Goal: Transaction & Acquisition: Purchase product/service

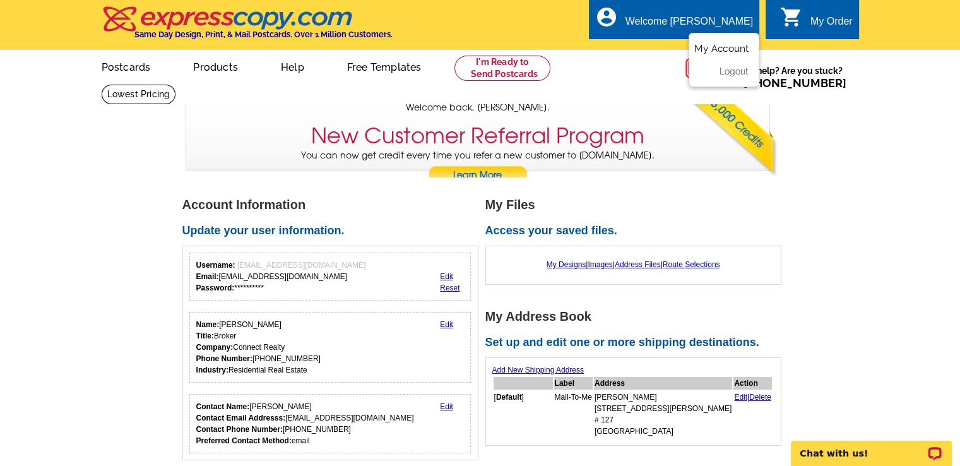
click at [722, 47] on link "My Account" at bounding box center [721, 48] width 54 height 11
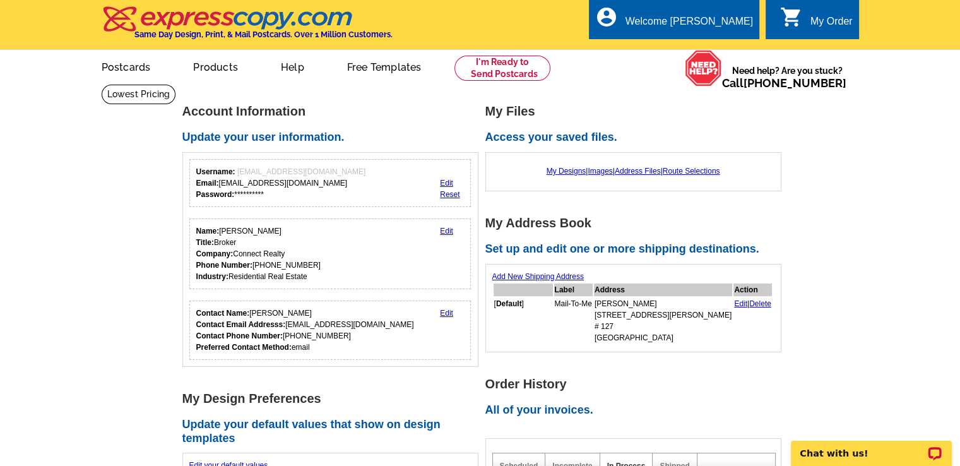
click at [565, 177] on div "My Designs | Images | Address Files | Route Selections" at bounding box center [633, 171] width 282 height 24
click at [564, 172] on link "My Designs" at bounding box center [566, 171] width 40 height 9
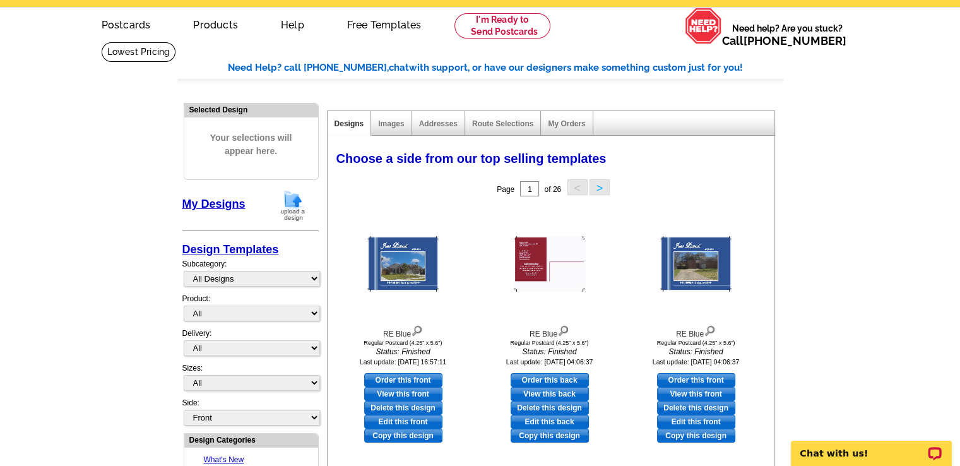
scroll to position [63, 0]
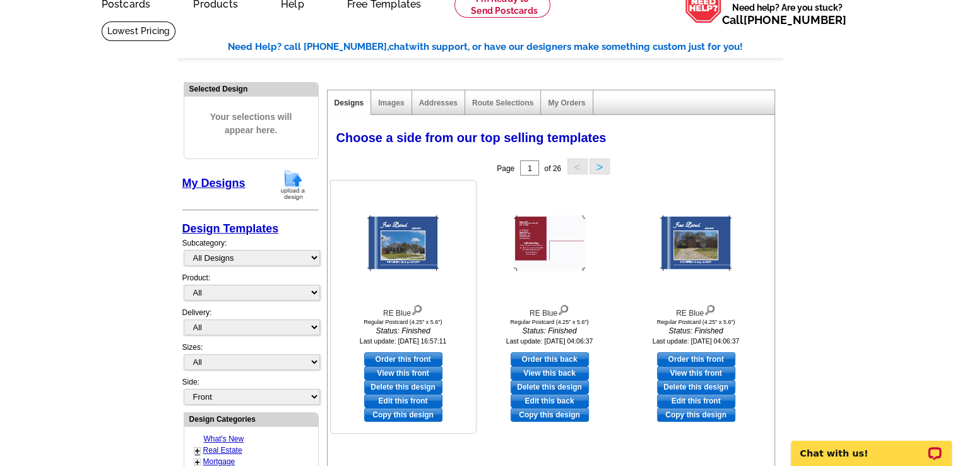
click at [413, 358] on link "Order this front" at bounding box center [403, 359] width 78 height 14
select select "1"
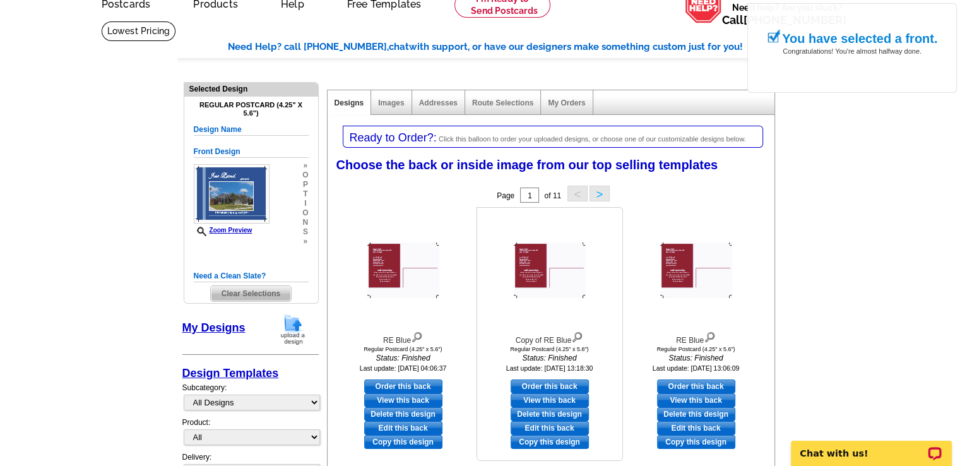
click at [549, 384] on link "Order this back" at bounding box center [549, 386] width 78 height 14
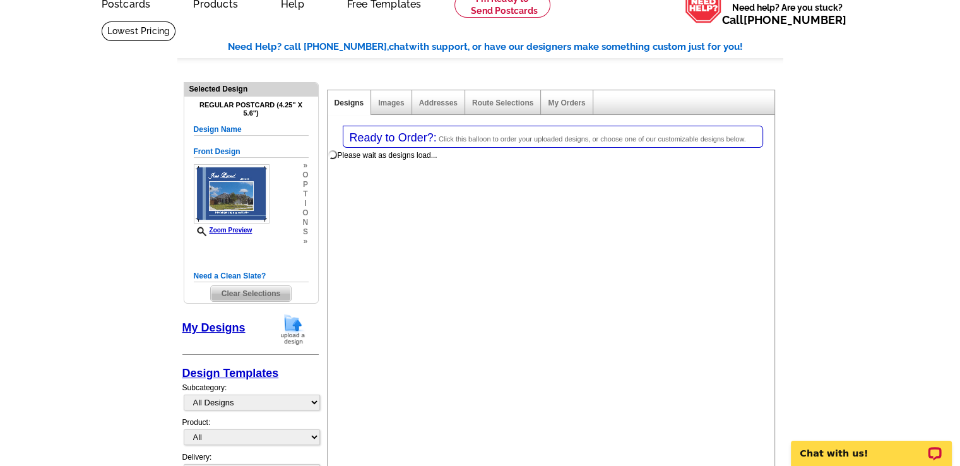
select select "front"
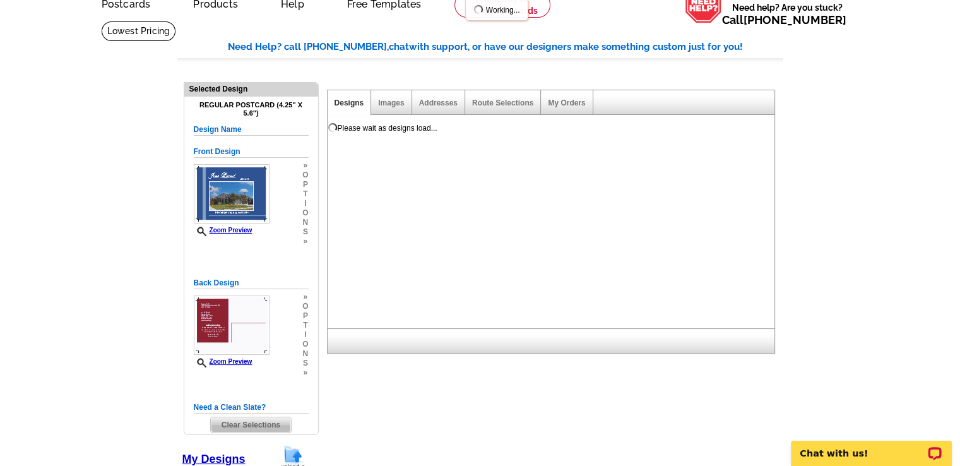
scroll to position [0, 0]
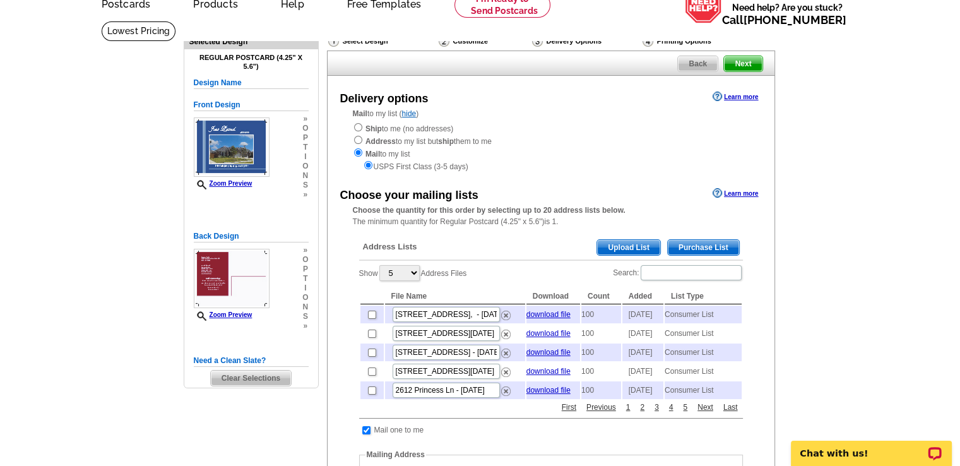
scroll to position [126, 0]
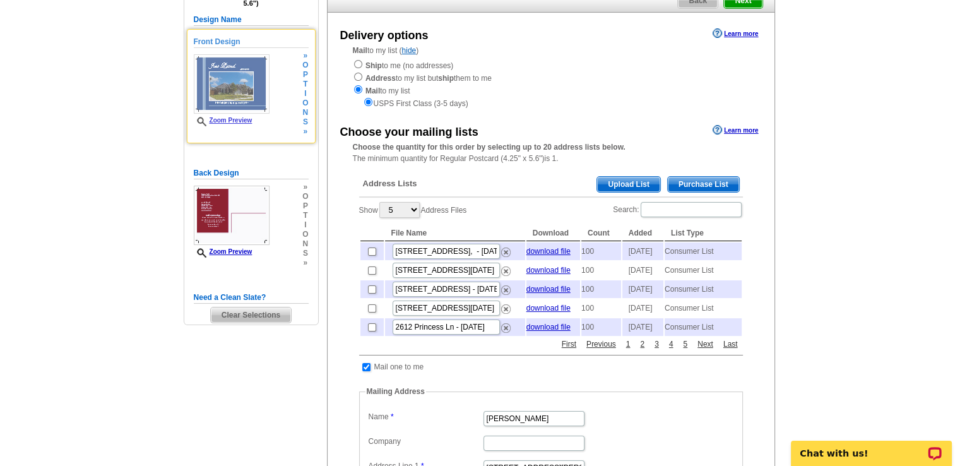
click at [227, 87] on img at bounding box center [232, 83] width 76 height 59
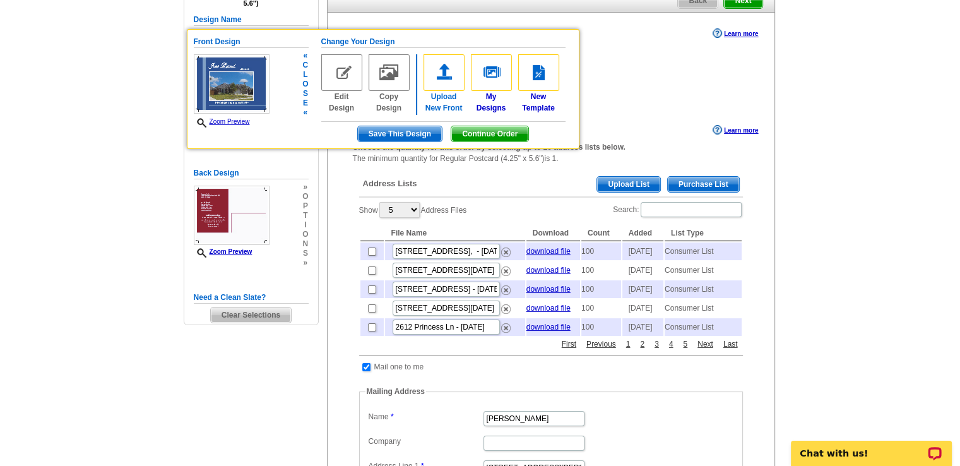
click at [447, 76] on img at bounding box center [443, 72] width 41 height 37
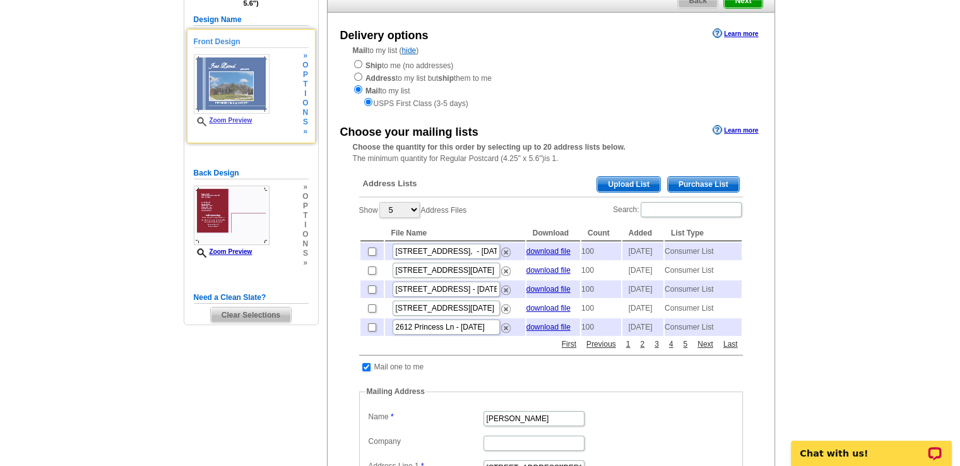
click at [236, 89] on img at bounding box center [232, 83] width 76 height 59
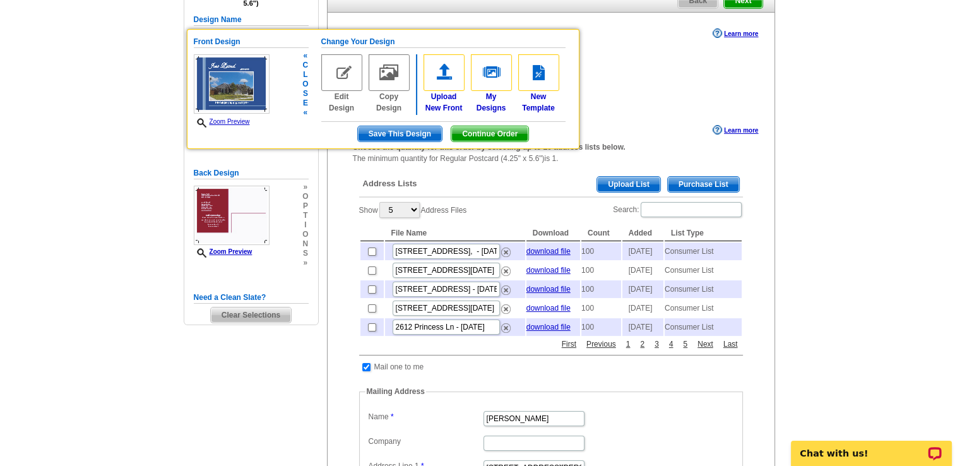
click at [409, 136] on span "Save This Design" at bounding box center [400, 133] width 84 height 15
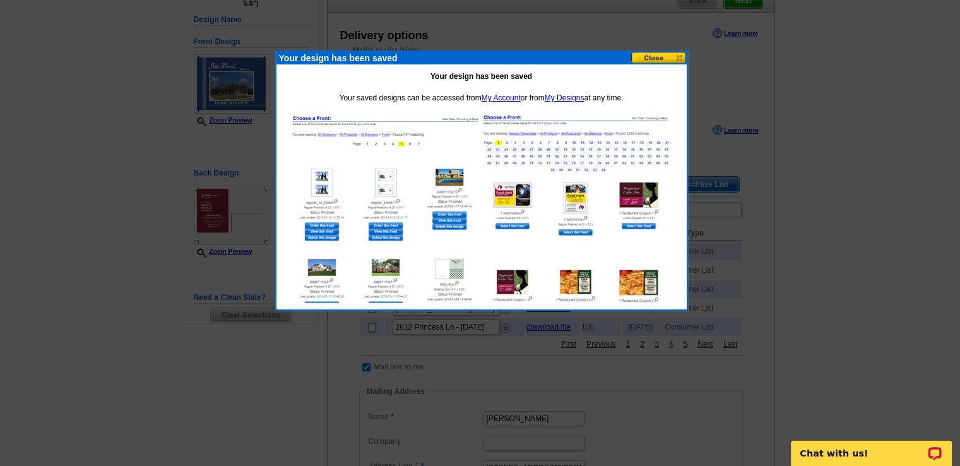
click at [657, 63] on button at bounding box center [659, 58] width 56 height 12
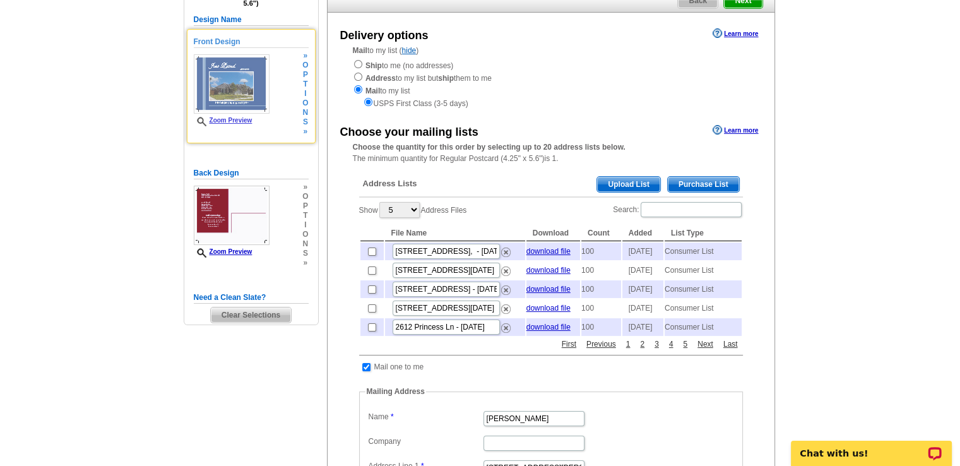
click at [232, 88] on img at bounding box center [232, 83] width 76 height 59
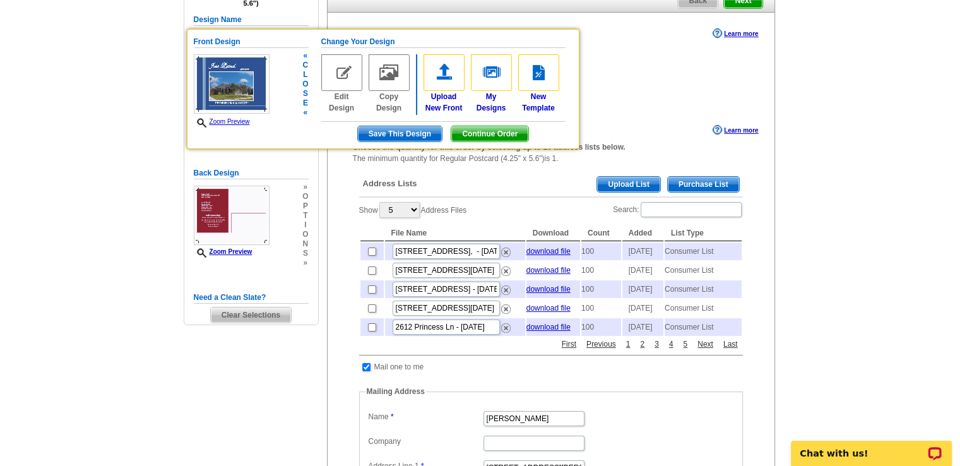
click at [502, 130] on span "Continue Order" at bounding box center [489, 133] width 77 height 15
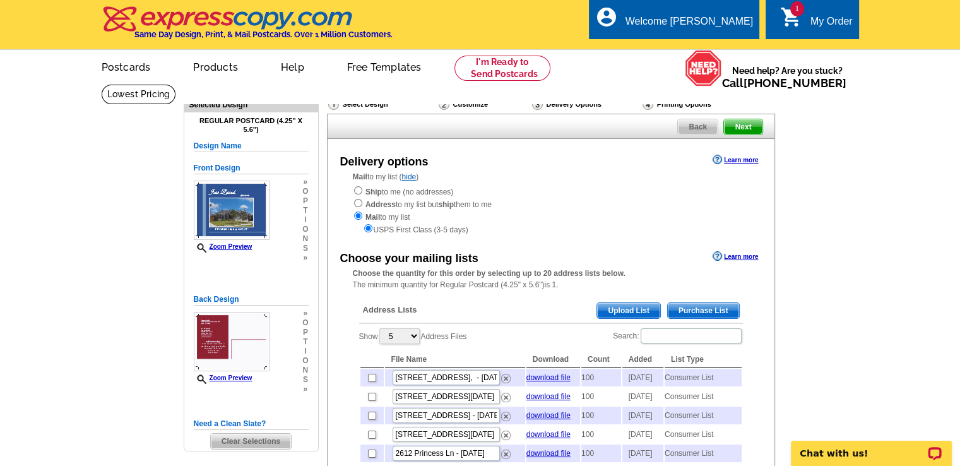
click at [790, 13] on span "1" at bounding box center [797, 8] width 14 height 15
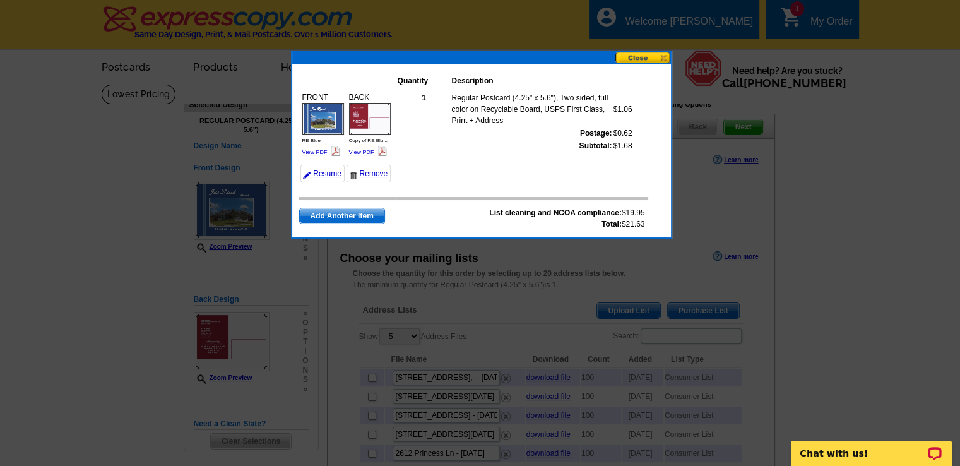
click at [310, 127] on img at bounding box center [323, 119] width 42 height 32
click at [657, 57] on button at bounding box center [643, 58] width 56 height 12
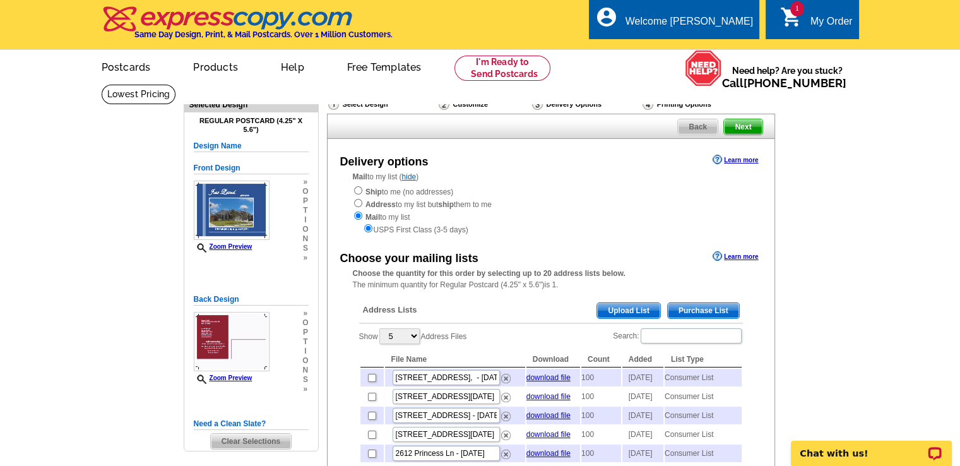
click at [751, 125] on span "Next" at bounding box center [743, 126] width 38 height 15
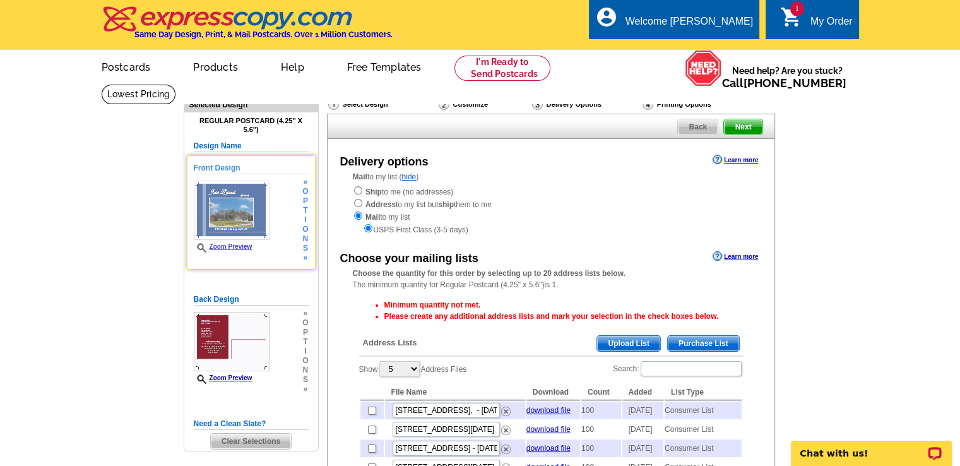
click at [232, 205] on img at bounding box center [232, 209] width 76 height 59
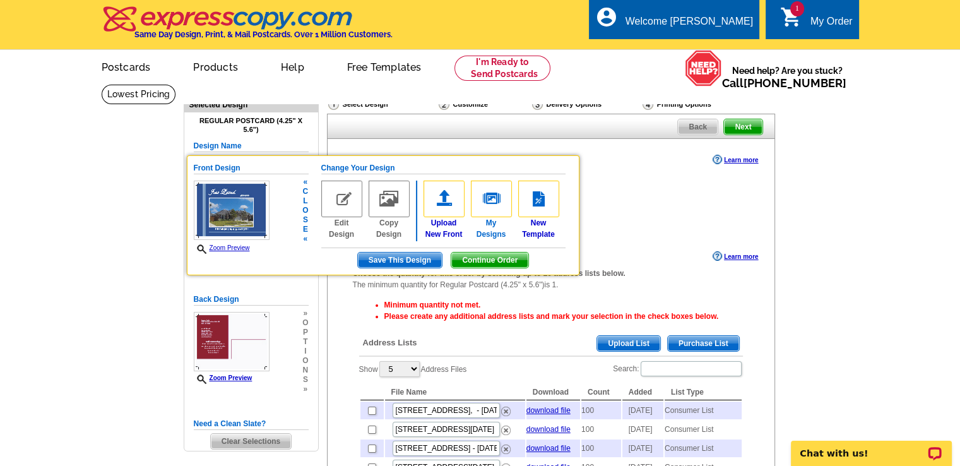
click at [487, 197] on img at bounding box center [491, 198] width 41 height 37
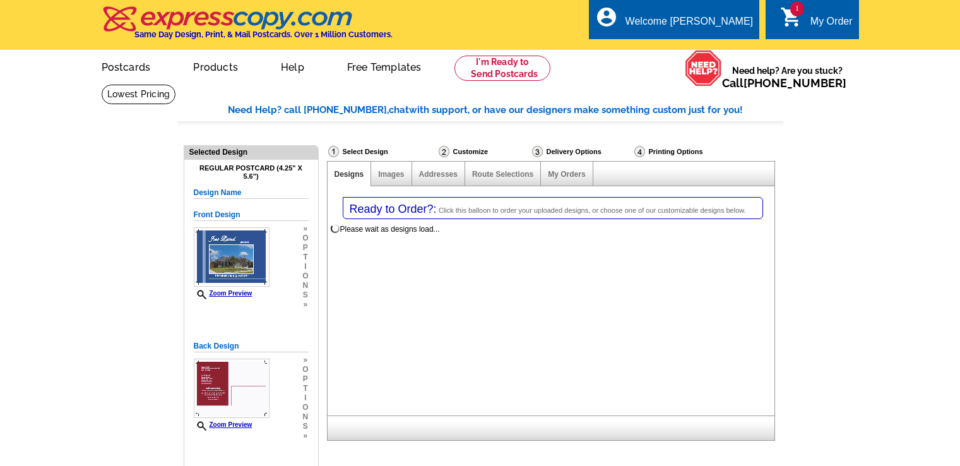
select select "1"
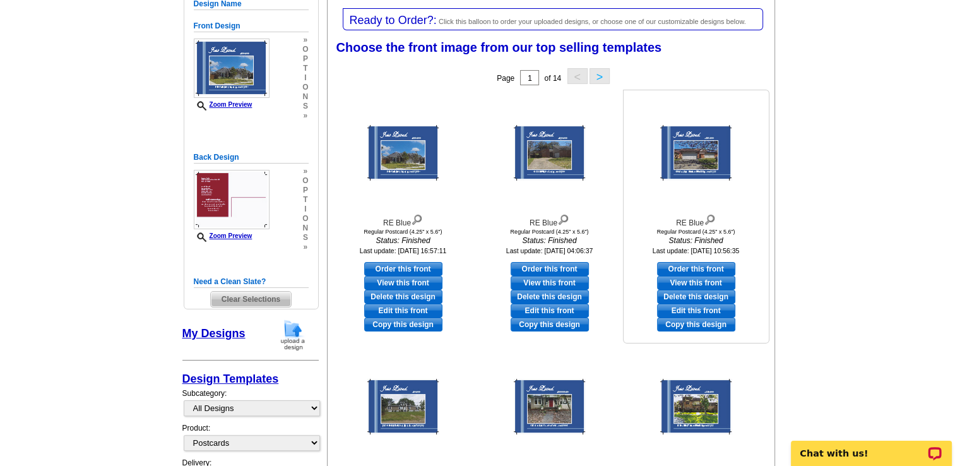
scroll to position [189, 0]
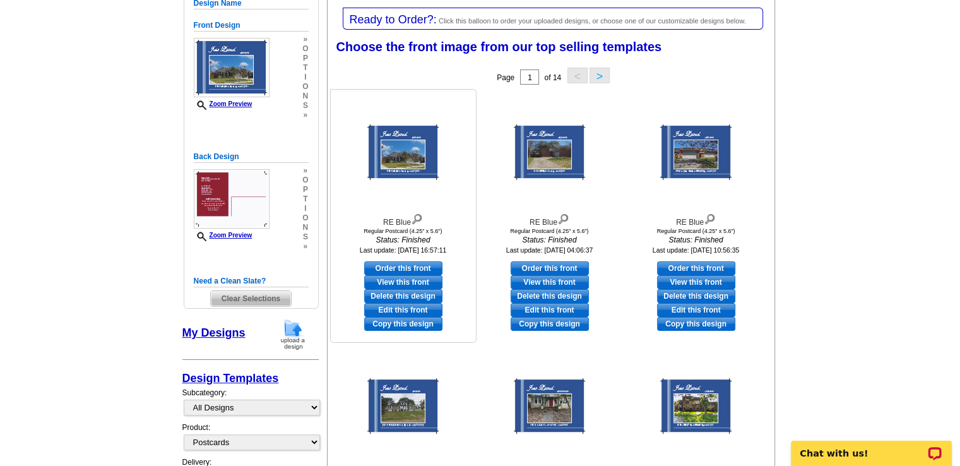
click at [407, 308] on link "Edit this front" at bounding box center [403, 310] width 78 height 14
select select "back"
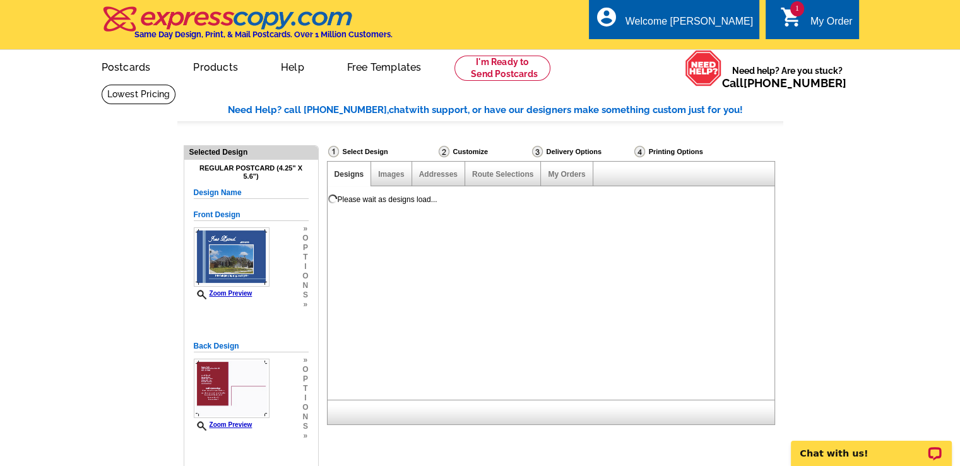
scroll to position [0, 0]
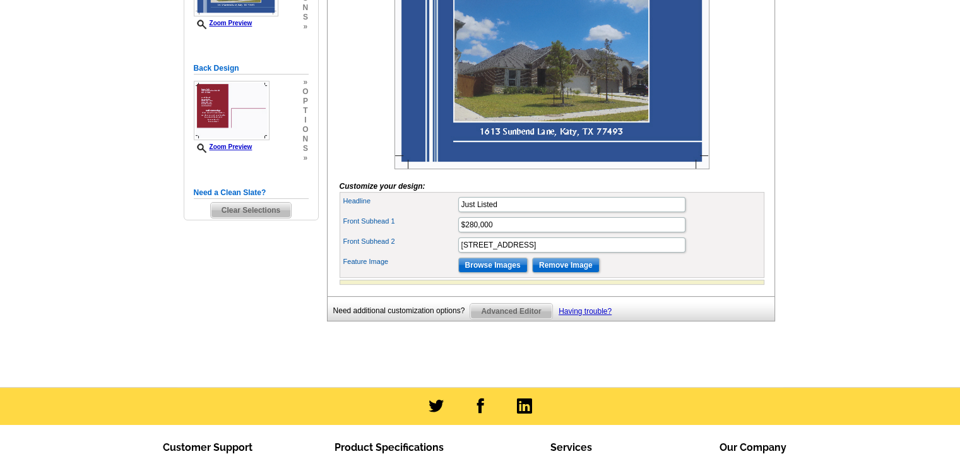
scroll to position [315, 0]
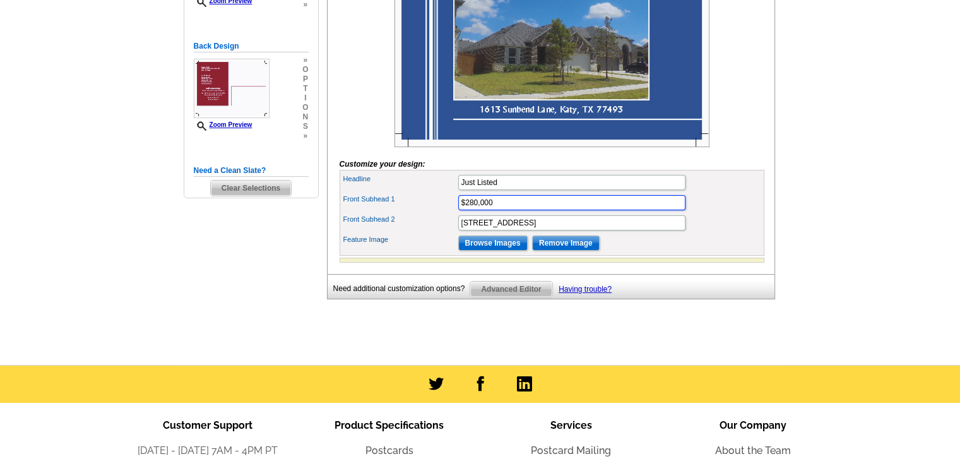
click at [500, 210] on input "$280,000" at bounding box center [571, 202] width 227 height 15
click at [560, 190] on input "Just Listed" at bounding box center [571, 182] width 227 height 15
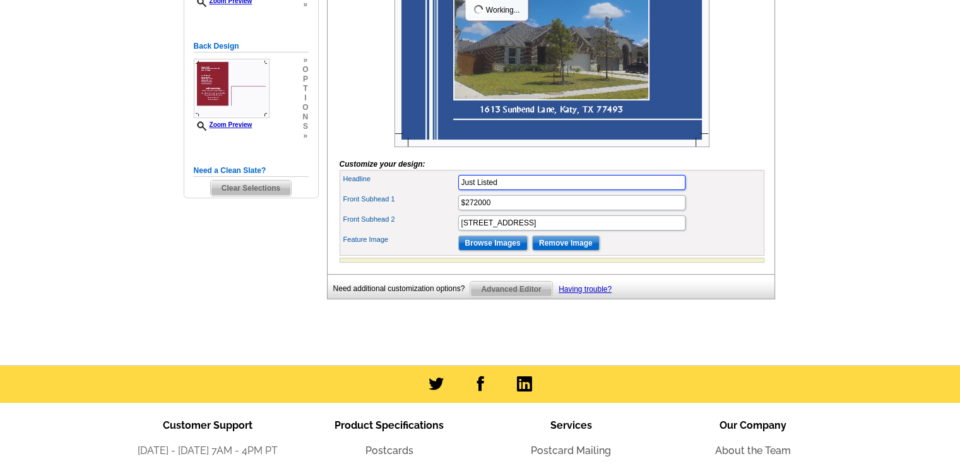
scroll to position [0, 0]
click at [474, 210] on input "$272000" at bounding box center [571, 202] width 227 height 15
click at [478, 210] on input "$272000" at bounding box center [571, 202] width 227 height 15
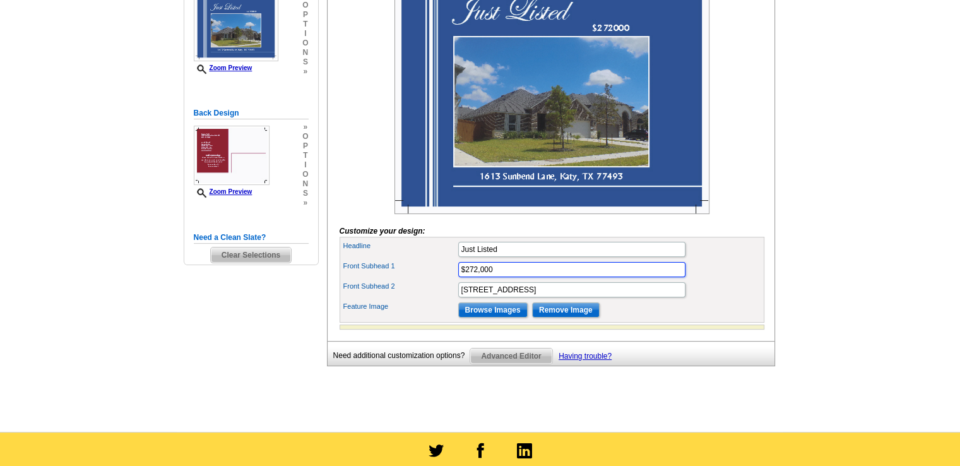
scroll to position [252, 0]
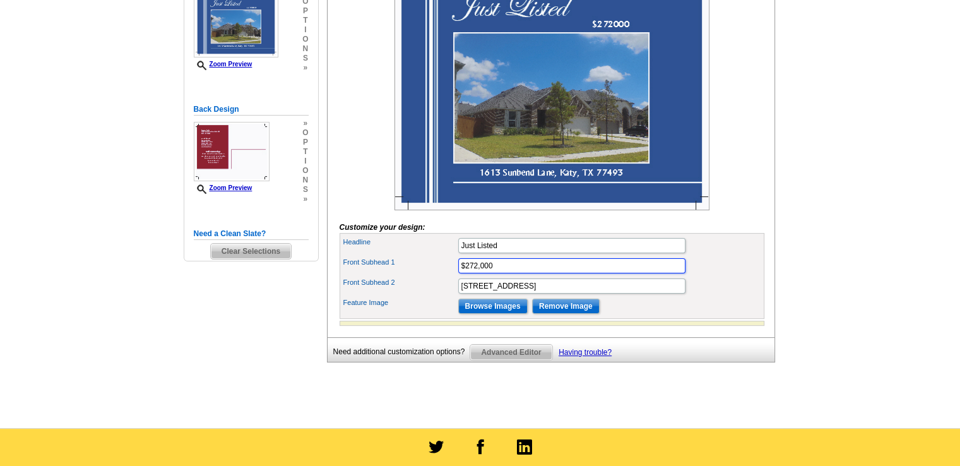
type input "$272,000"
click at [599, 293] on input "1613 Sunbend Lane, Katy, TX 77493" at bounding box center [571, 285] width 227 height 15
click at [596, 296] on div "Front Subhead 2 1613 Sunbend Lane, Katy, TX 77493" at bounding box center [552, 286] width 420 height 20
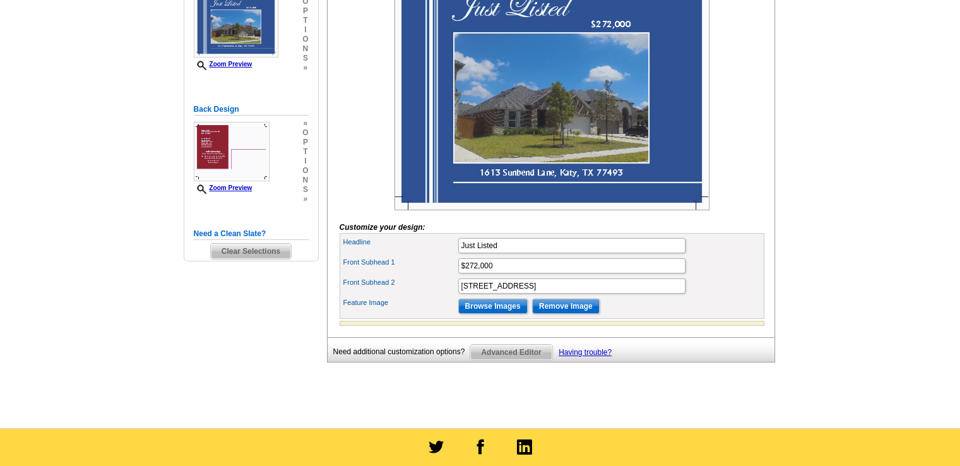
click at [596, 296] on div "Front Subhead 2 1613 Sunbend Lane, Katy, TX 77493" at bounding box center [552, 286] width 420 height 20
click at [601, 293] on input "1613 Sunbend Lane, Katy, TX 77493" at bounding box center [571, 285] width 227 height 15
type input "1"
paste input "719 Ashley Falls La, Rosharon, TX 77583"
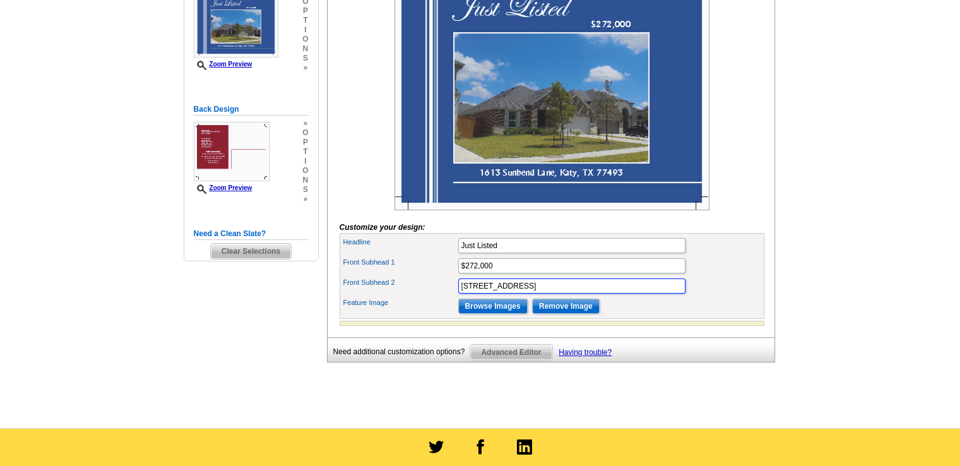
type input "719 Ashley Falls La, Rosharon, TX 77583"
click at [553, 126] on img at bounding box center [551, 87] width 315 height 245
click at [498, 314] on input "Browse Images" at bounding box center [492, 305] width 69 height 15
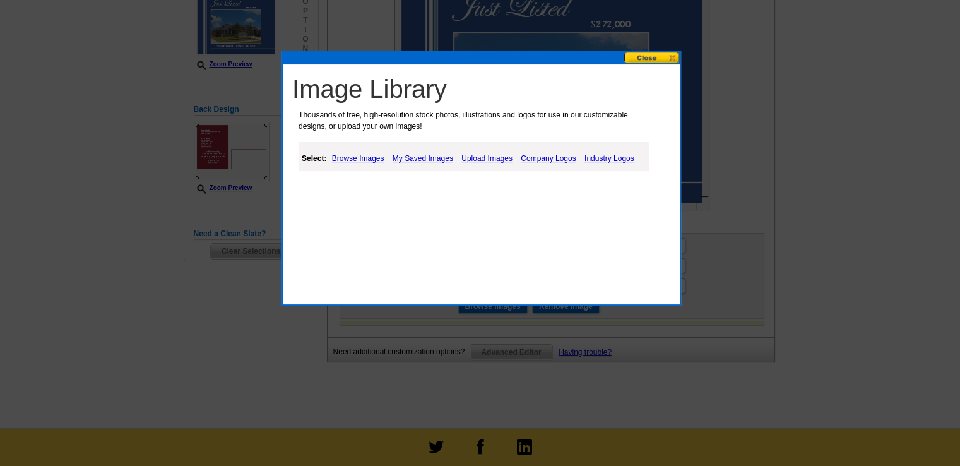
click at [362, 155] on link "Browse Images" at bounding box center [358, 158] width 59 height 15
click at [484, 155] on link "Upload Images" at bounding box center [487, 158] width 57 height 15
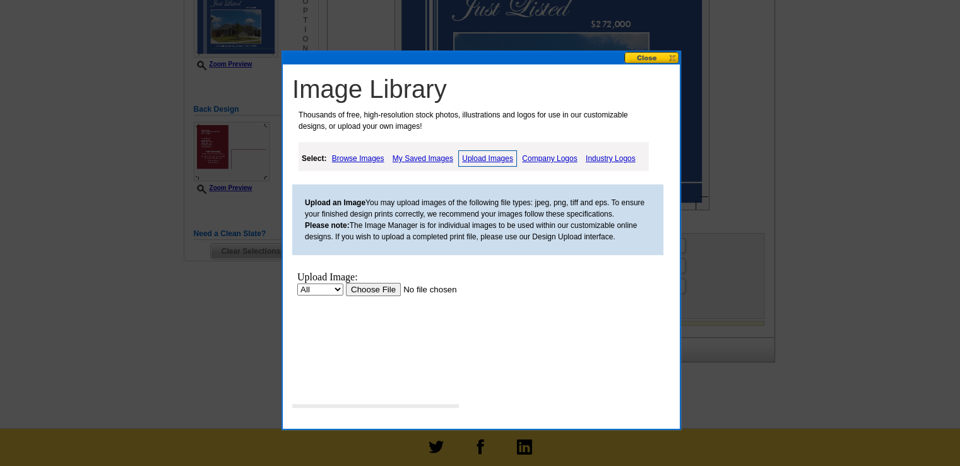
scroll to position [0, 0]
click at [367, 291] on input "file" at bounding box center [426, 289] width 160 height 13
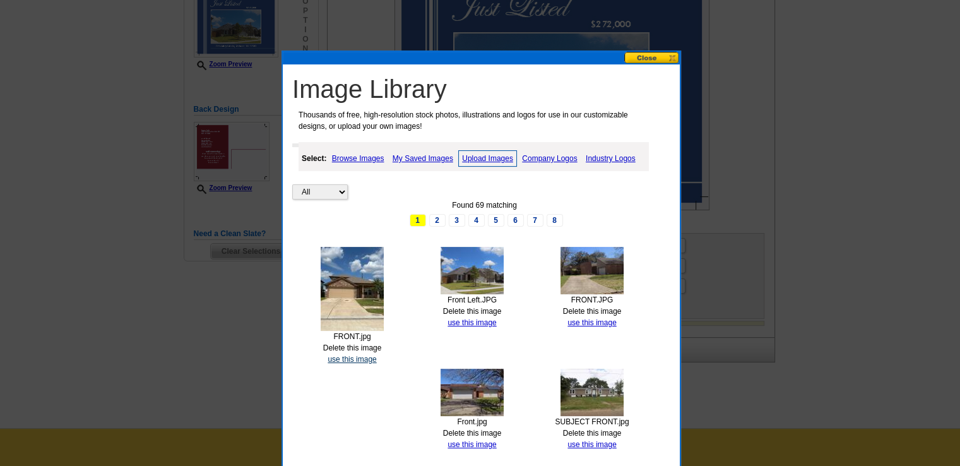
click at [351, 357] on link "use this image" at bounding box center [351, 359] width 49 height 9
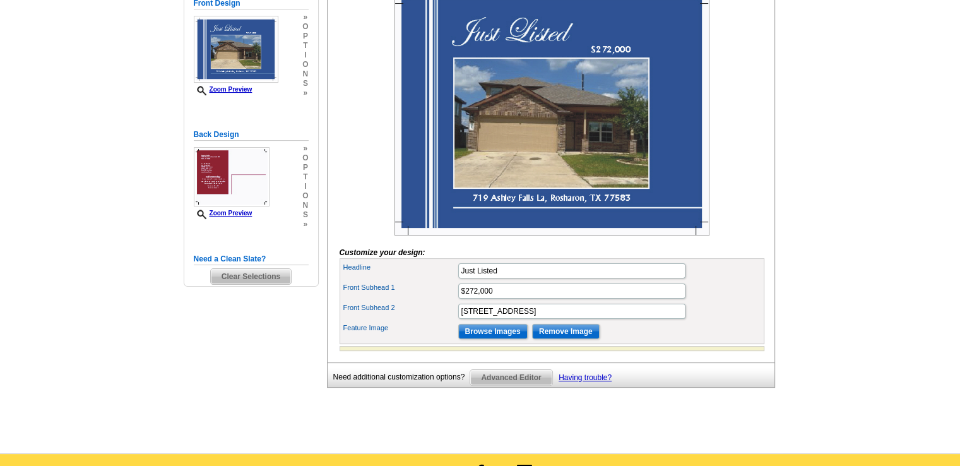
scroll to position [252, 0]
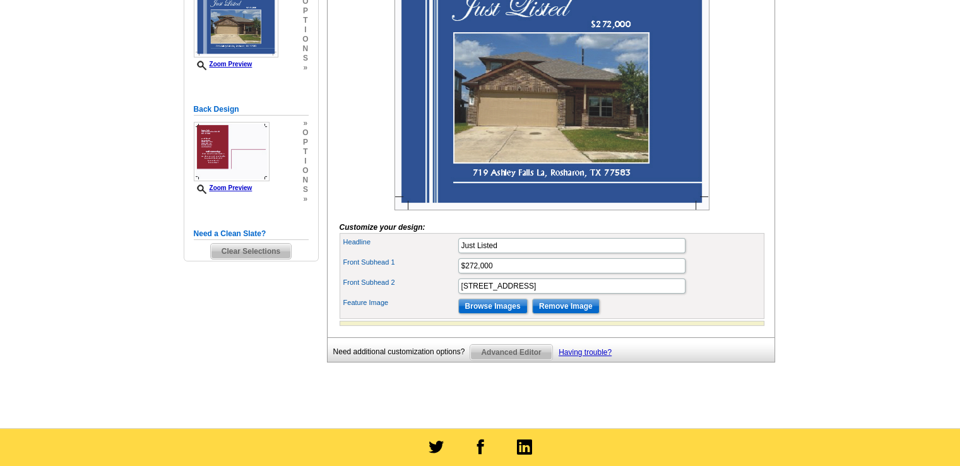
click at [866, 131] on main "Need Help? call 800-260-5887, chat with support, or have our designers make som…" at bounding box center [480, 130] width 960 height 596
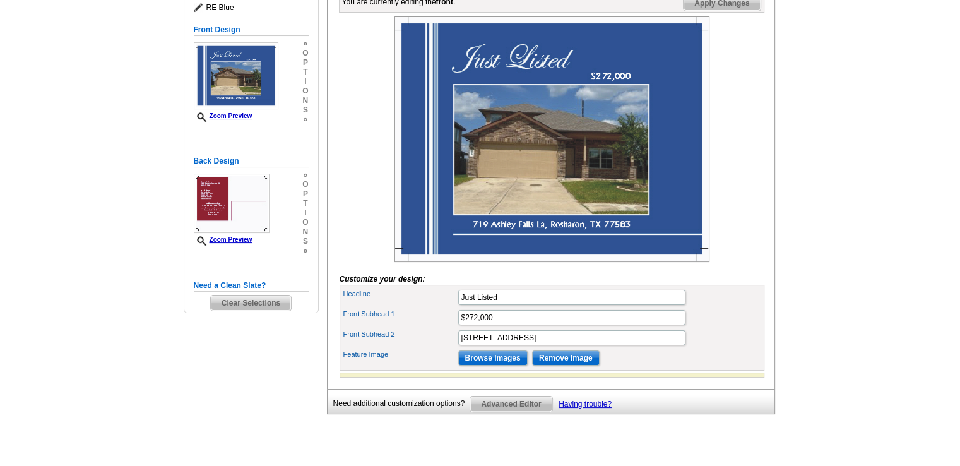
scroll to position [123, 0]
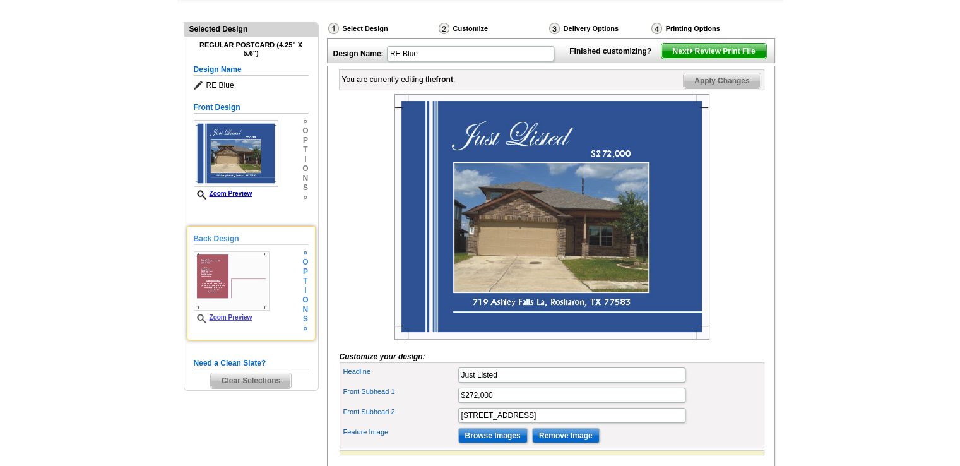
click at [208, 282] on img at bounding box center [232, 280] width 76 height 59
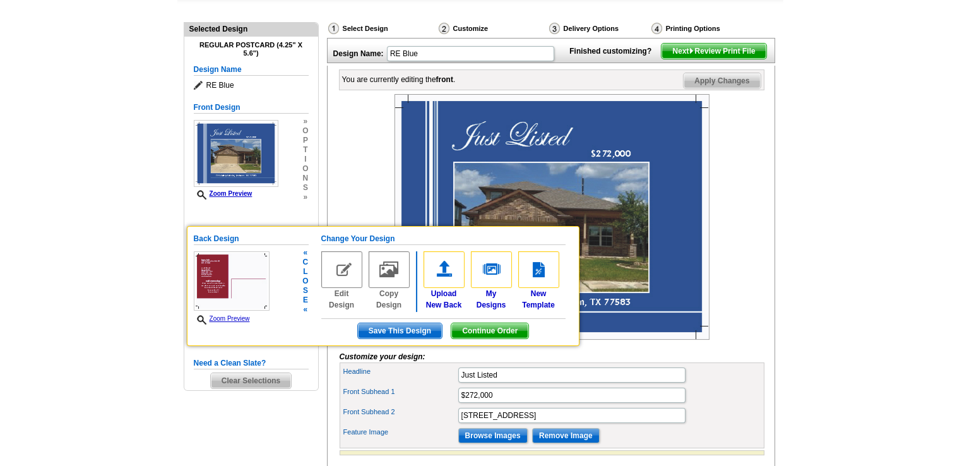
click at [337, 298] on link "Edit Design" at bounding box center [341, 280] width 41 height 59
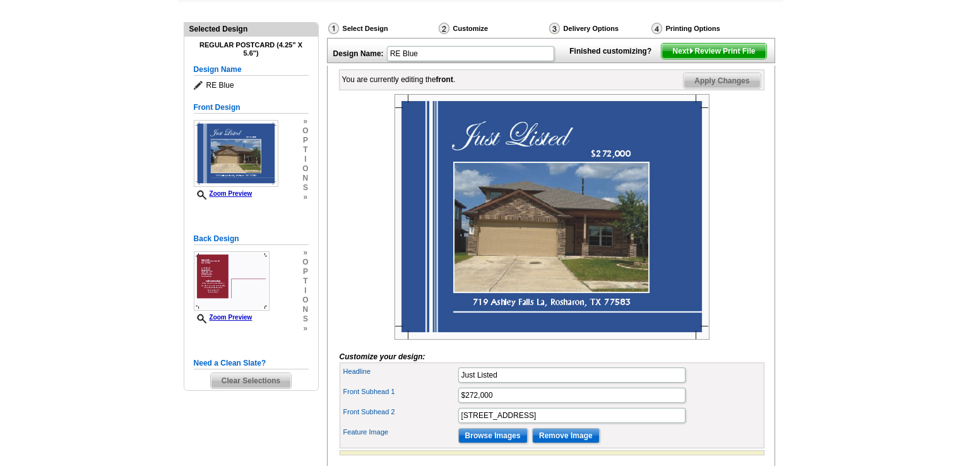
click at [701, 59] on span "Next Review Print File" at bounding box center [713, 51] width 104 height 15
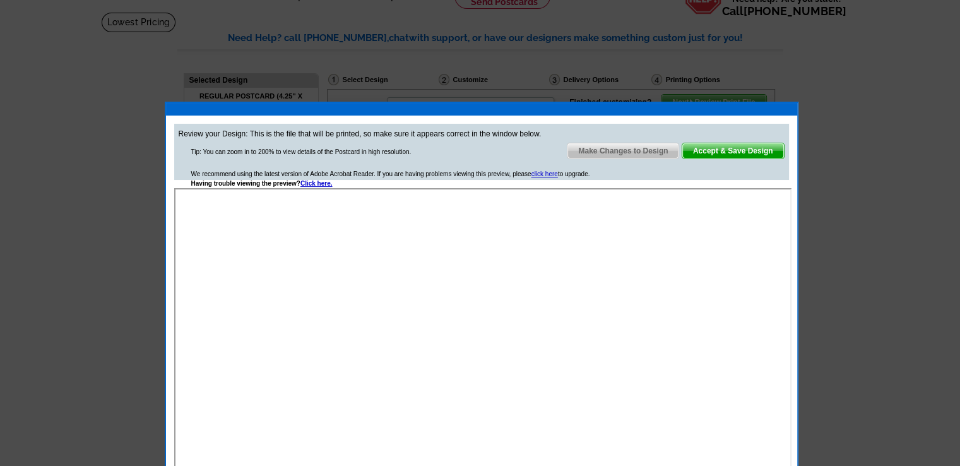
scroll to position [60, 0]
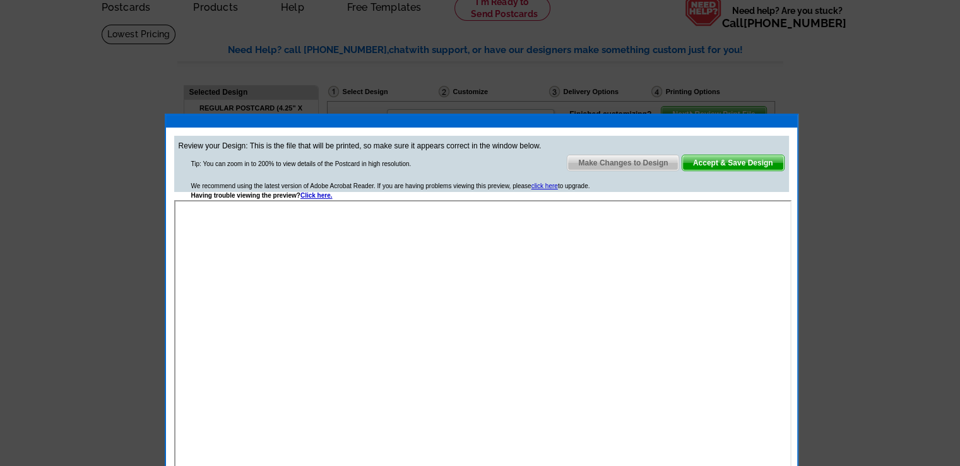
click at [707, 158] on span "Accept & Save Design" at bounding box center [733, 162] width 102 height 15
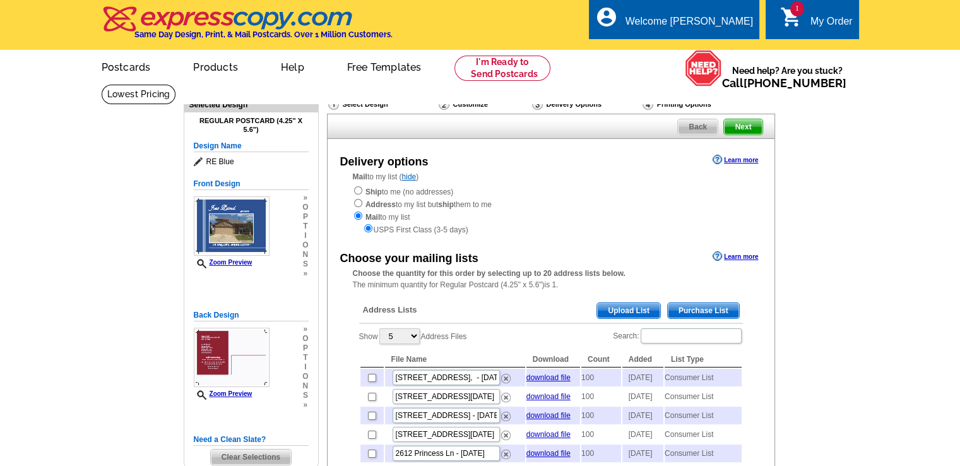
click at [736, 122] on span "Next" at bounding box center [743, 126] width 38 height 15
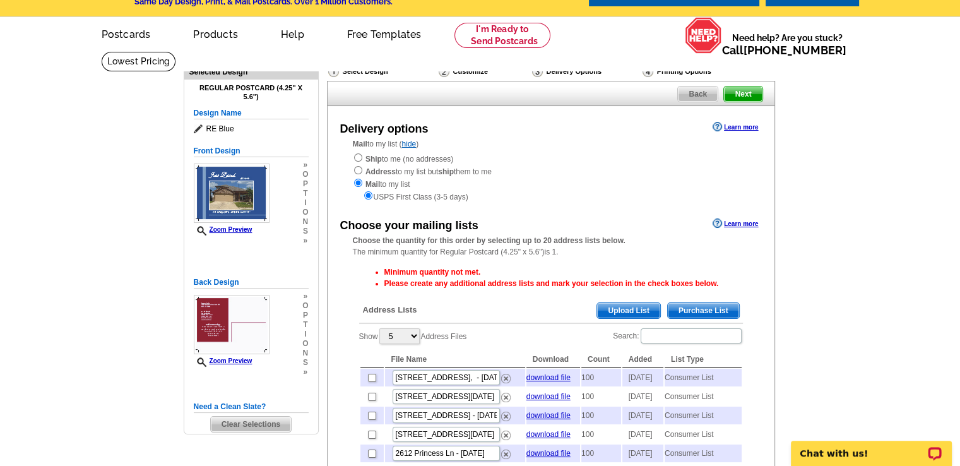
scroll to position [63, 0]
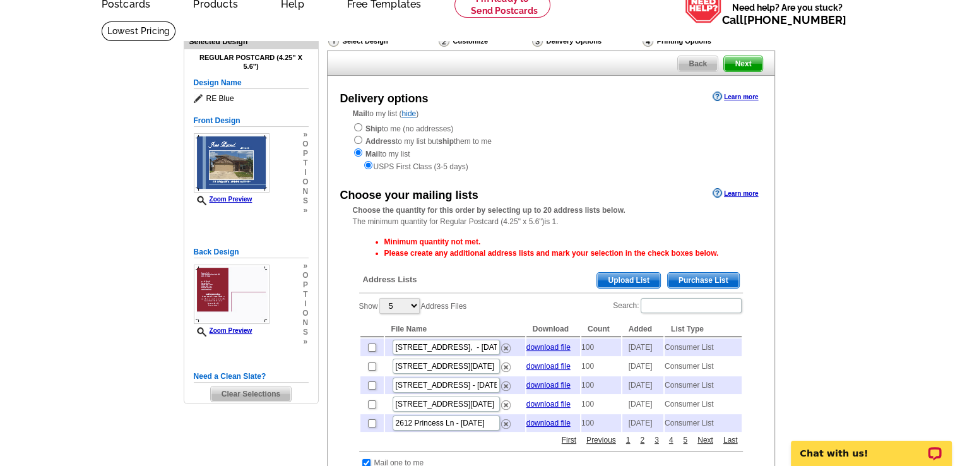
click at [701, 278] on span "Purchase List" at bounding box center [702, 280] width 71 height 15
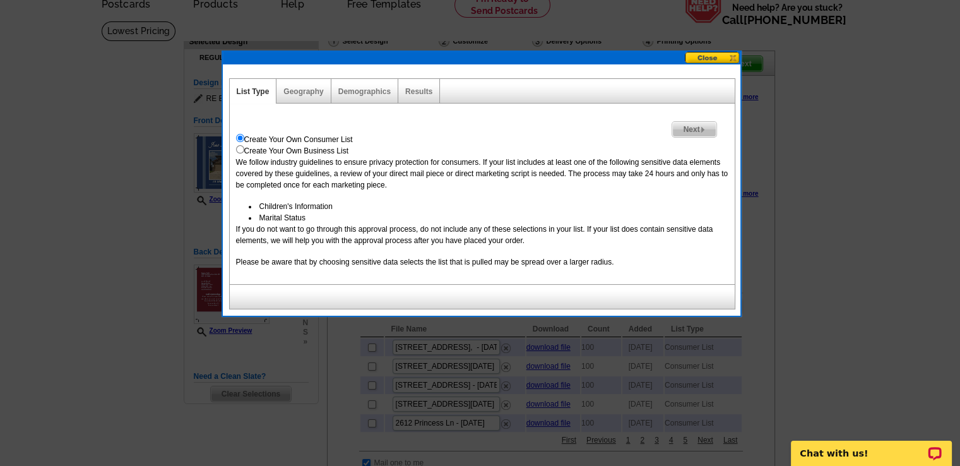
click at [698, 128] on span "Next" at bounding box center [694, 129] width 44 height 15
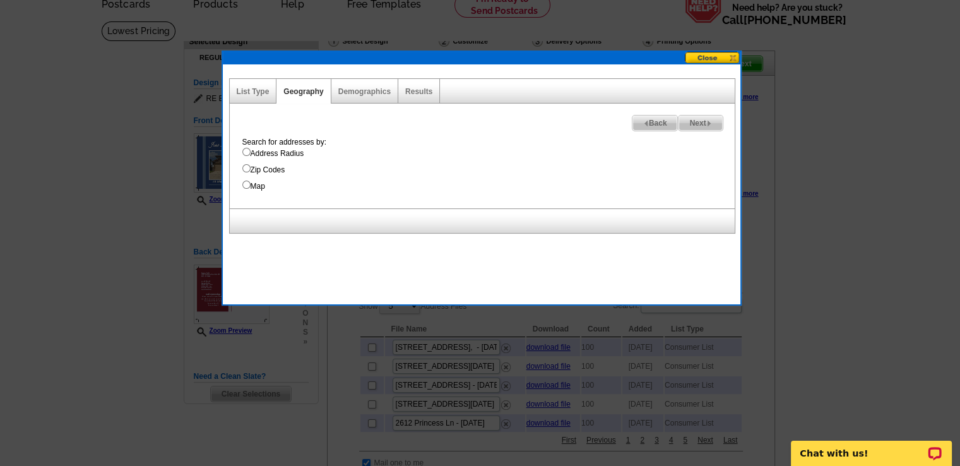
click at [246, 150] on input "Address Radius" at bounding box center [246, 152] width 8 height 8
radio input "true"
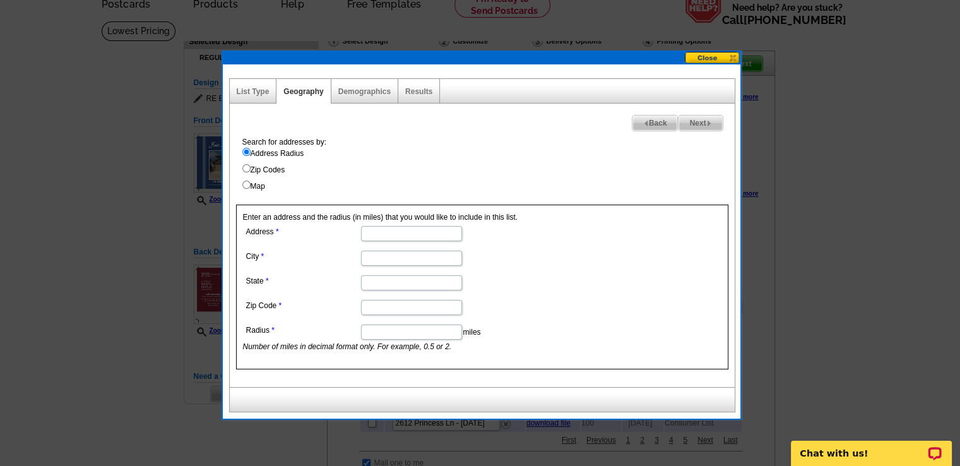
click at [382, 234] on input "Address" at bounding box center [411, 233] width 101 height 15
paste input "719 Ashley Falls La, Rosharon, TX 77583"
drag, startPoint x: 390, startPoint y: 233, endPoint x: 421, endPoint y: 230, distance: 31.0
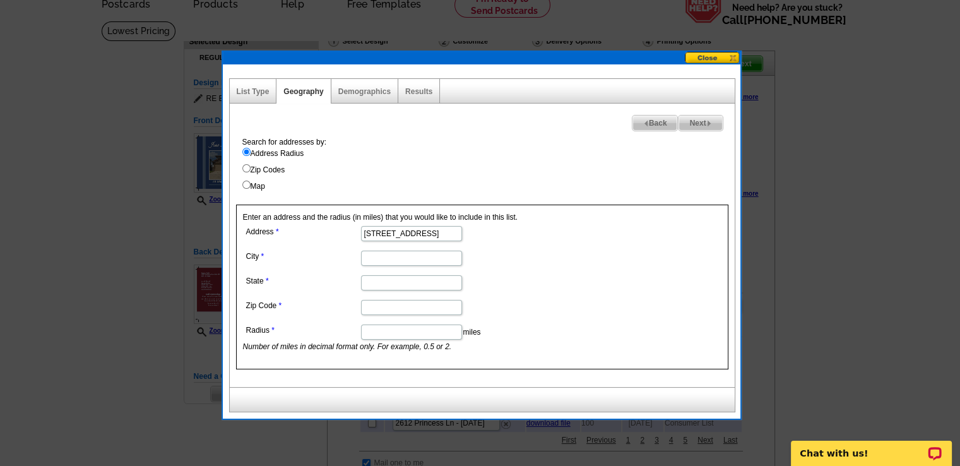
click at [421, 230] on input "719 Ashley Falls La, Rosharon, TX 77583" at bounding box center [411, 233] width 101 height 15
type input "719 Ashley Falls La, , TX 77583"
click at [375, 255] on input "City" at bounding box center [411, 257] width 101 height 15
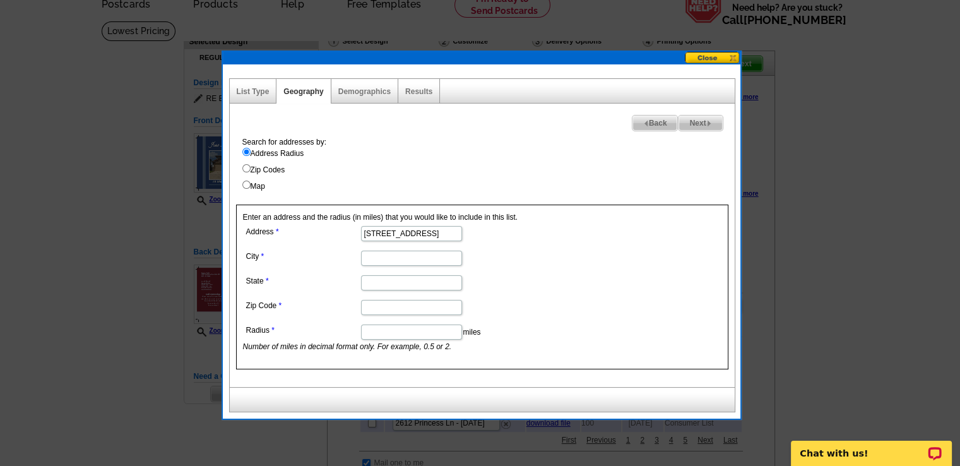
paste input "Rosharon"
type input "Rosharon"
click at [393, 275] on input "State" at bounding box center [411, 282] width 101 height 15
type input "t"
type input "TX"
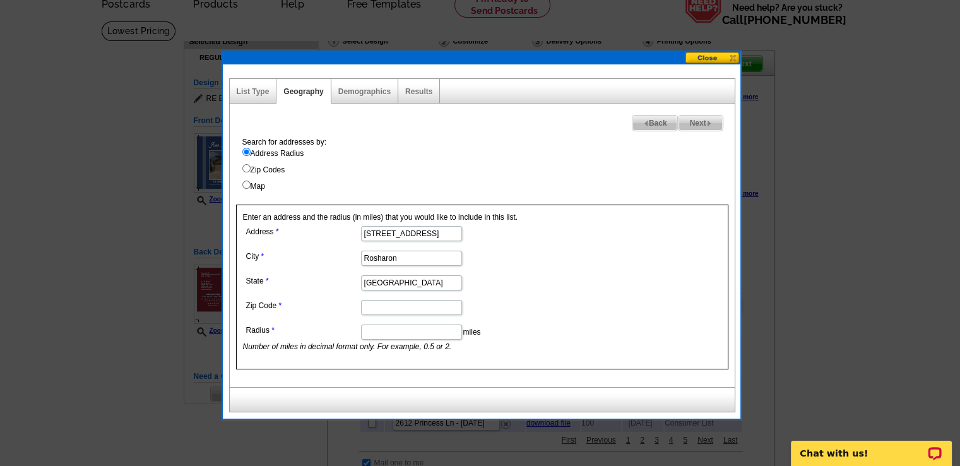
click at [409, 308] on input "Zip Code" at bounding box center [411, 307] width 101 height 15
type input "77"
click at [435, 232] on input "719 Ashley Falls La, , TX 77583" at bounding box center [411, 233] width 101 height 15
drag, startPoint x: 447, startPoint y: 232, endPoint x: 468, endPoint y: 230, distance: 20.9
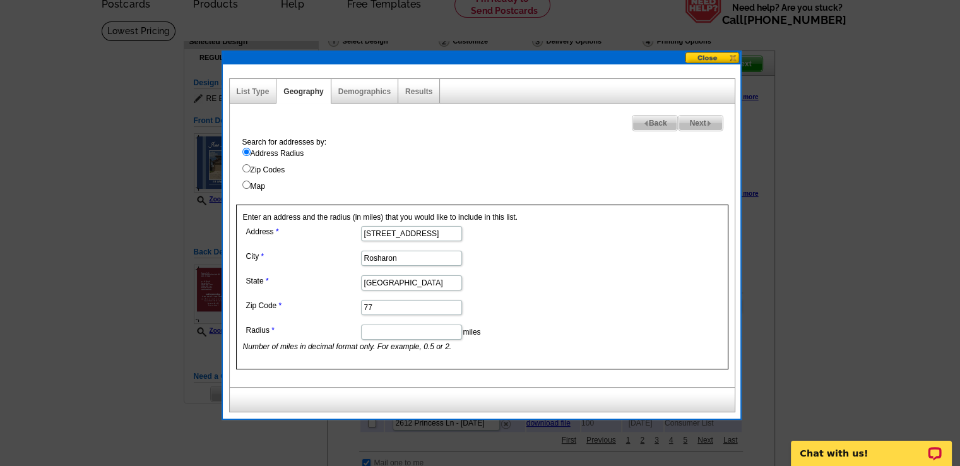
click at [468, 230] on dd "719 Ashley Falls La, , TX 77583" at bounding box center [411, 233] width 336 height 20
type input "719 Ashley Falls La, , TX"
click at [385, 308] on input "77" at bounding box center [411, 307] width 101 height 15
type input "7"
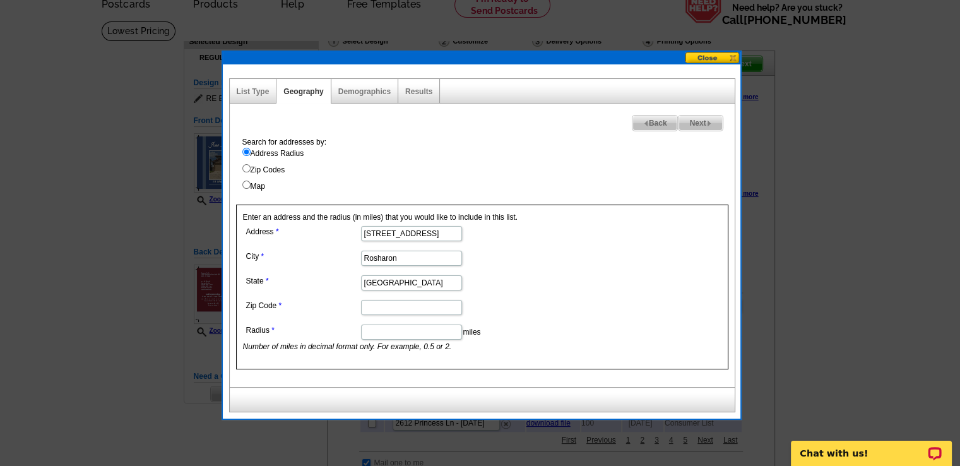
paste input "77583"
type input "77583"
click at [452, 238] on input "719 Ashley Falls La, , TX" at bounding box center [411, 233] width 101 height 15
type input "719 Ashley Falls Ln"
click at [403, 333] on input "Radius" at bounding box center [411, 331] width 101 height 15
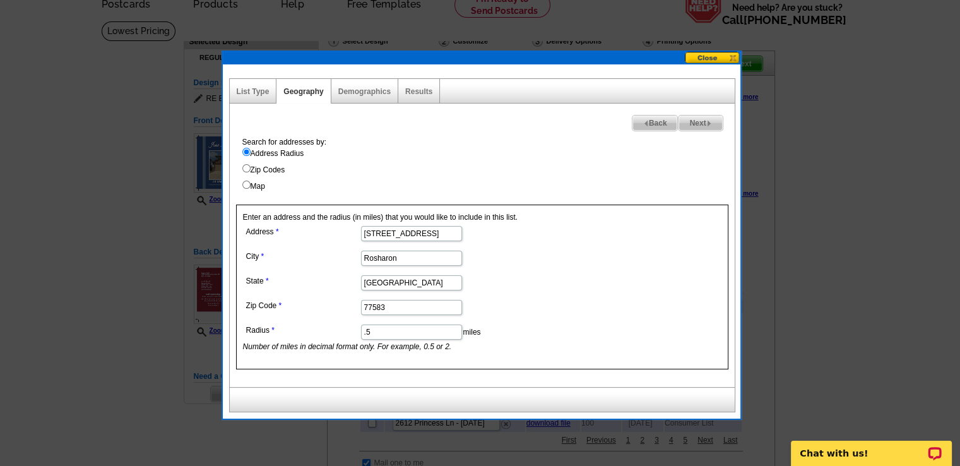
type input ".5"
click at [696, 126] on span "Next" at bounding box center [700, 122] width 44 height 15
select select
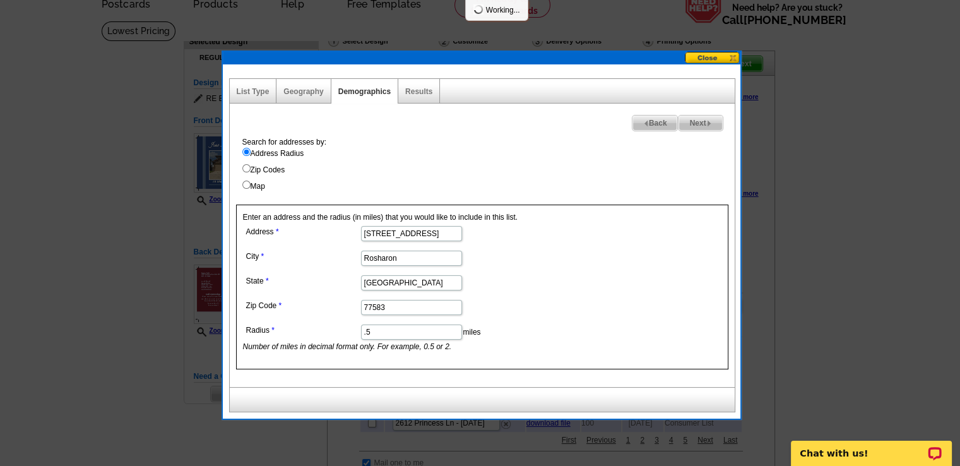
select select
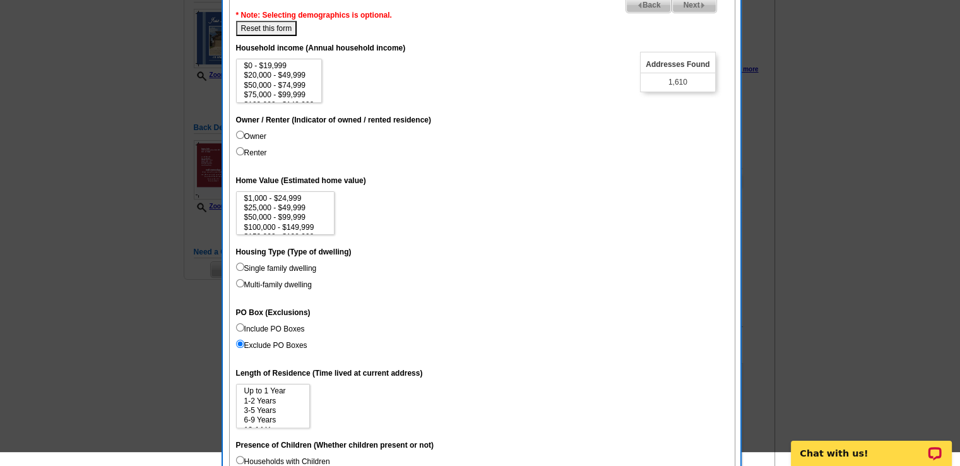
scroll to position [189, 0]
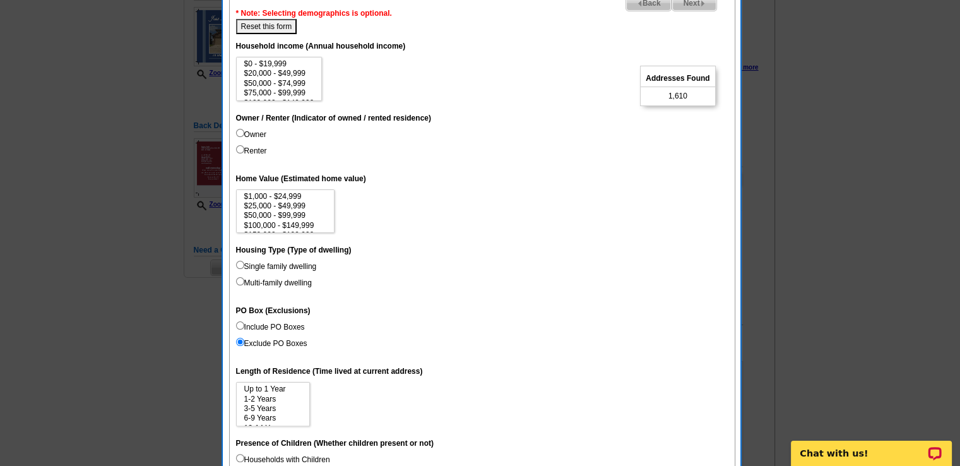
click at [698, 93] on div "Addresses Found 1,610" at bounding box center [677, 86] width 75 height 40
drag, startPoint x: 673, startPoint y: 93, endPoint x: 667, endPoint y: 95, distance: 6.8
click at [672, 93] on span "1,610" at bounding box center [677, 95] width 19 height 11
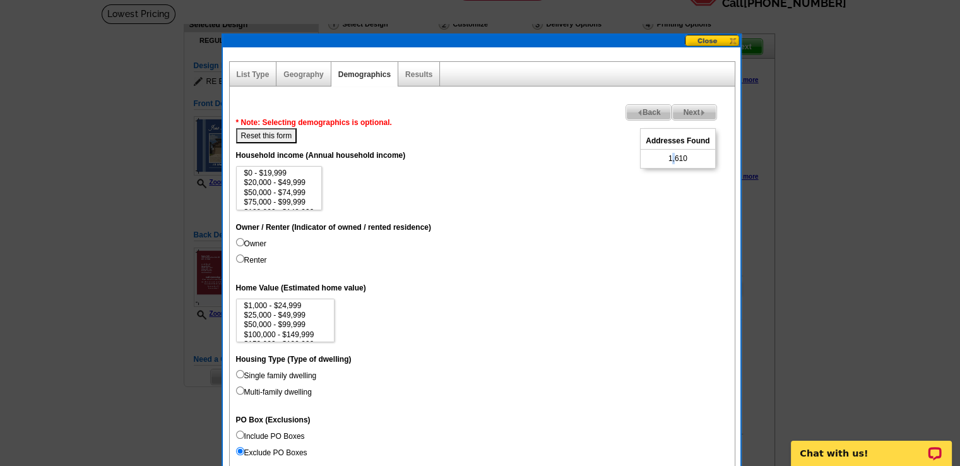
scroll to position [63, 0]
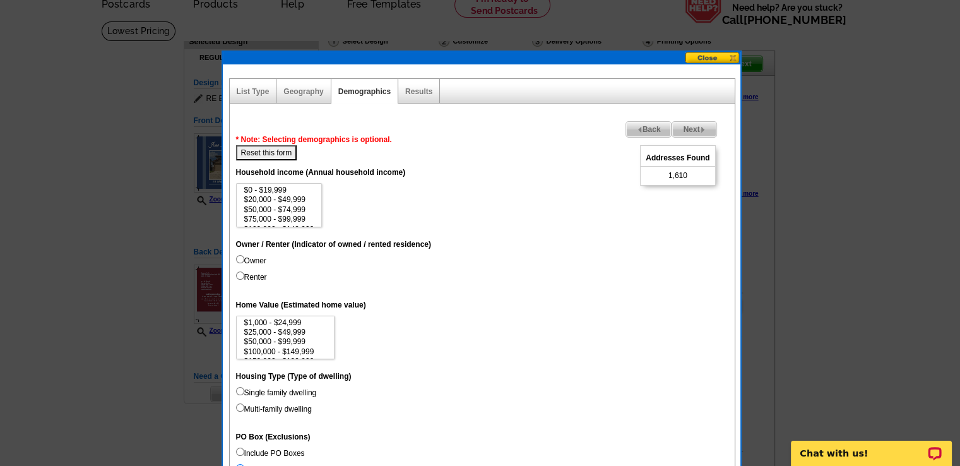
click at [695, 171] on div "Addresses Found 1,610" at bounding box center [677, 165] width 75 height 40
click at [705, 175] on div "Addresses Found 1,610" at bounding box center [677, 165] width 75 height 40
click at [695, 176] on div "Addresses Found 1,610" at bounding box center [677, 165] width 75 height 40
click at [661, 179] on div "Addresses Found 1,610" at bounding box center [677, 165] width 75 height 40
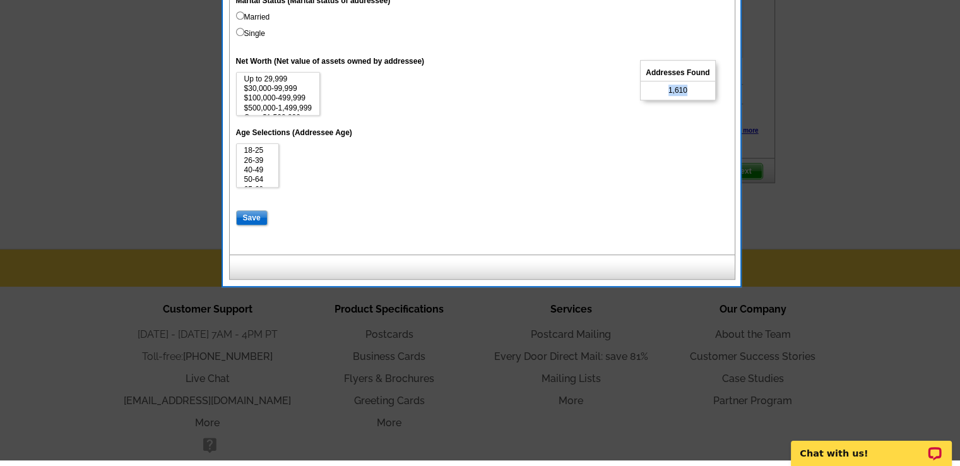
scroll to position [694, 0]
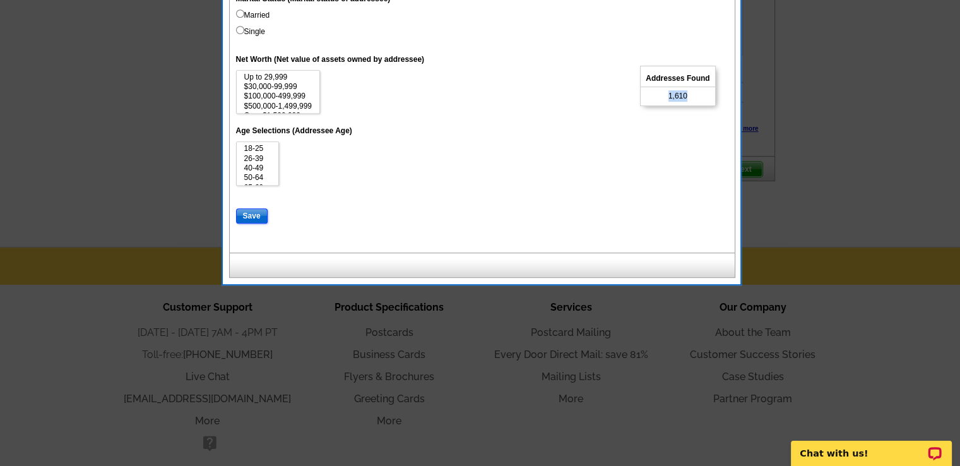
click at [249, 215] on input "Save" at bounding box center [252, 215] width 32 height 15
select select
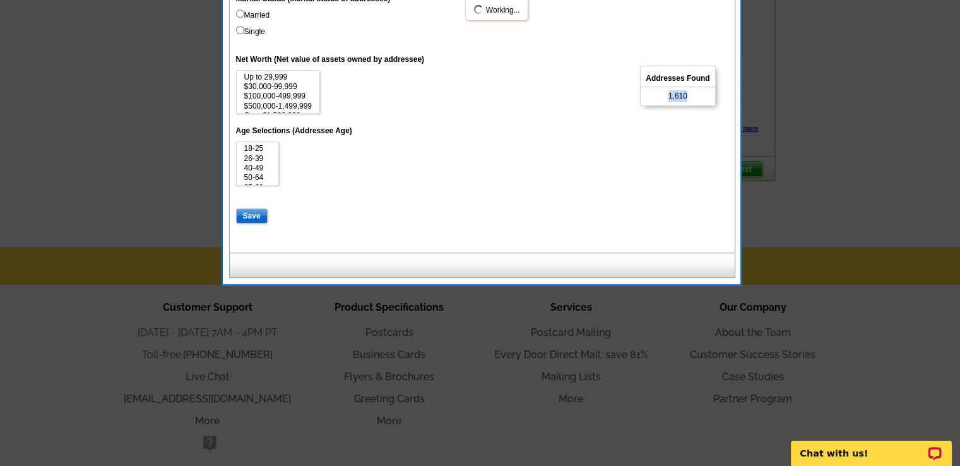
select select
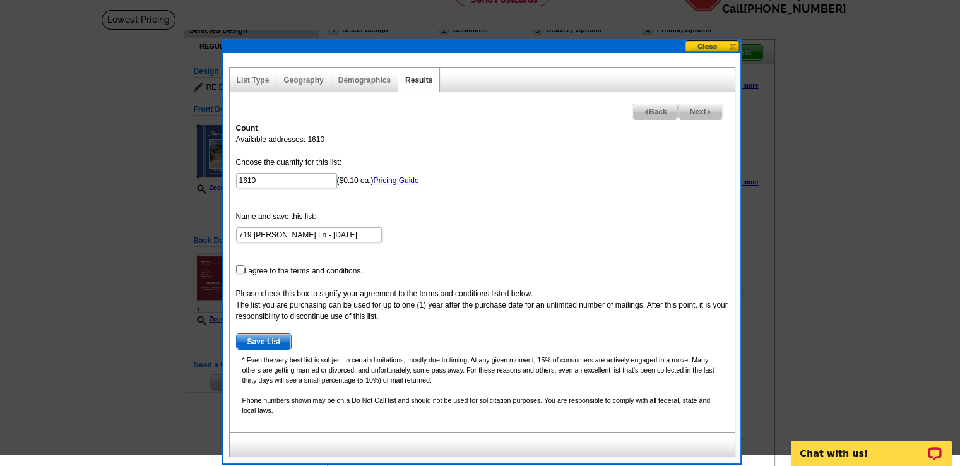
scroll to position [63, 0]
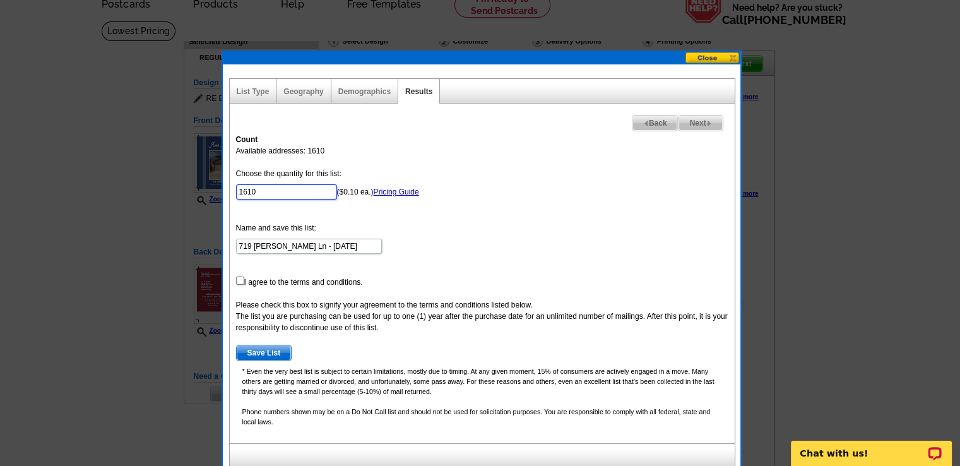
click at [281, 192] on input "1610" at bounding box center [286, 191] width 101 height 15
type input "100"
click at [238, 281] on input "checkbox" at bounding box center [240, 280] width 8 height 8
checkbox input "true"
click at [273, 348] on span "Save List" at bounding box center [264, 352] width 55 height 15
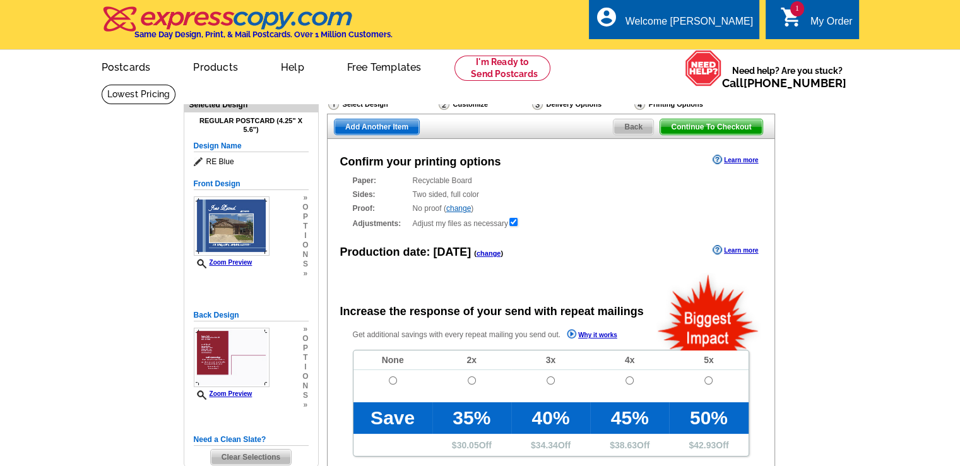
radio input "false"
click at [394, 383] on input "radio" at bounding box center [393, 380] width 8 height 8
radio input "true"
click at [691, 128] on span "Continue To Checkout" at bounding box center [711, 126] width 102 height 15
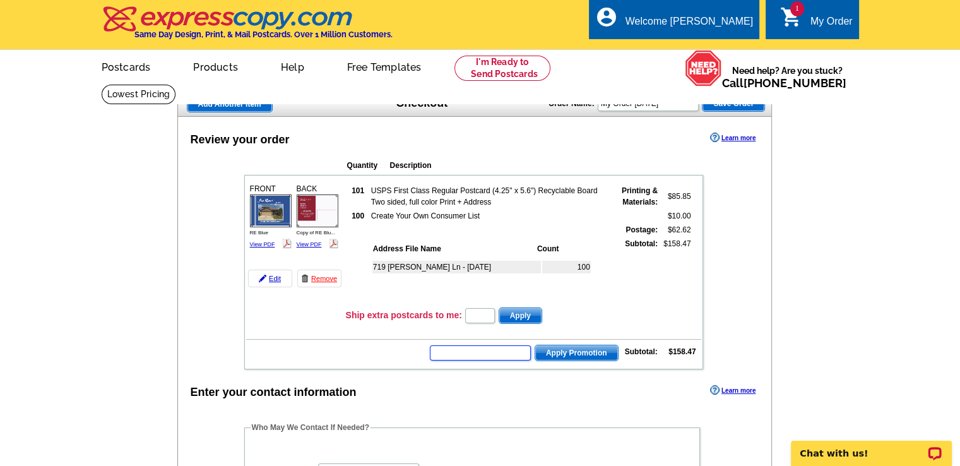
click at [459, 350] on input "text" at bounding box center [480, 352] width 101 height 15
type input "cc2330"
click at [580, 345] on span "Apply Promotion" at bounding box center [576, 352] width 83 height 15
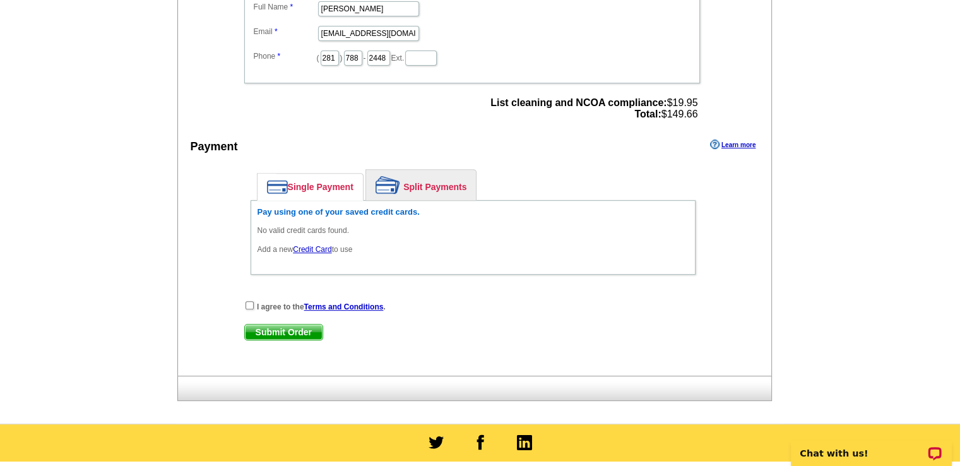
scroll to position [505, 0]
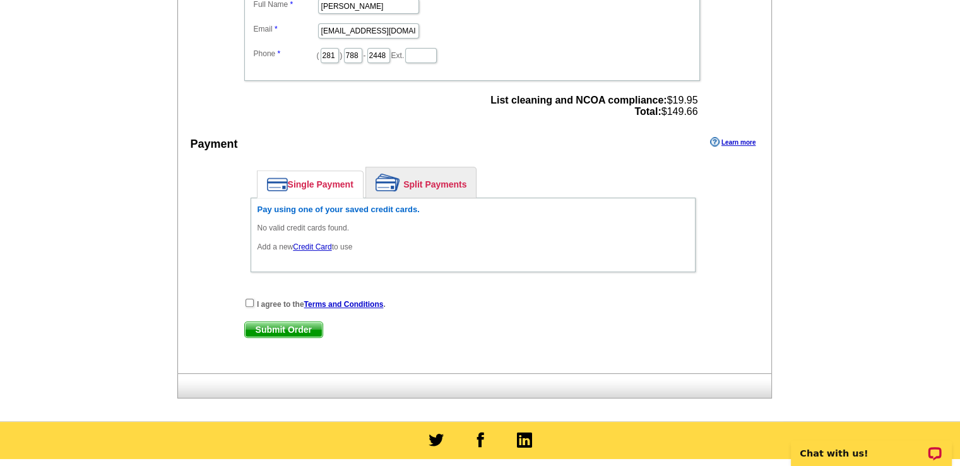
click at [318, 242] on link "Credit Card" at bounding box center [312, 246] width 38 height 9
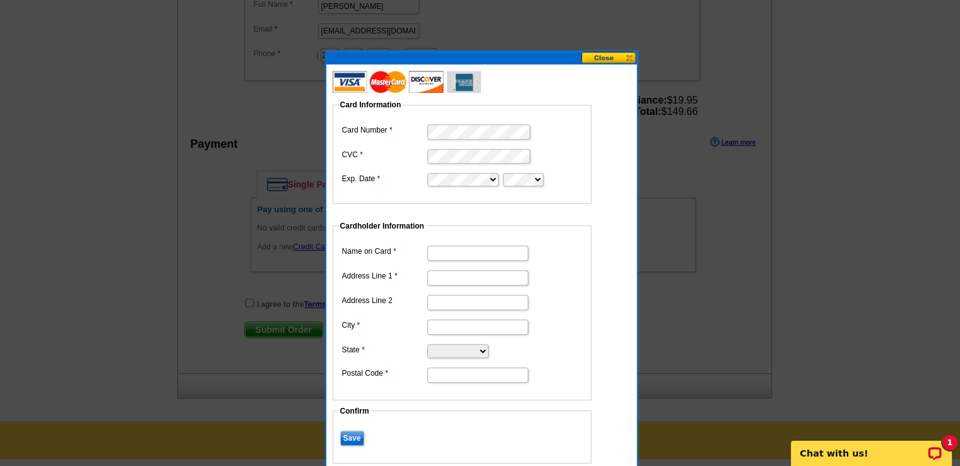
click at [474, 255] on input "Name on Card" at bounding box center [477, 252] width 101 height 15
click at [462, 249] on input "Name on Card" at bounding box center [477, 252] width 101 height 15
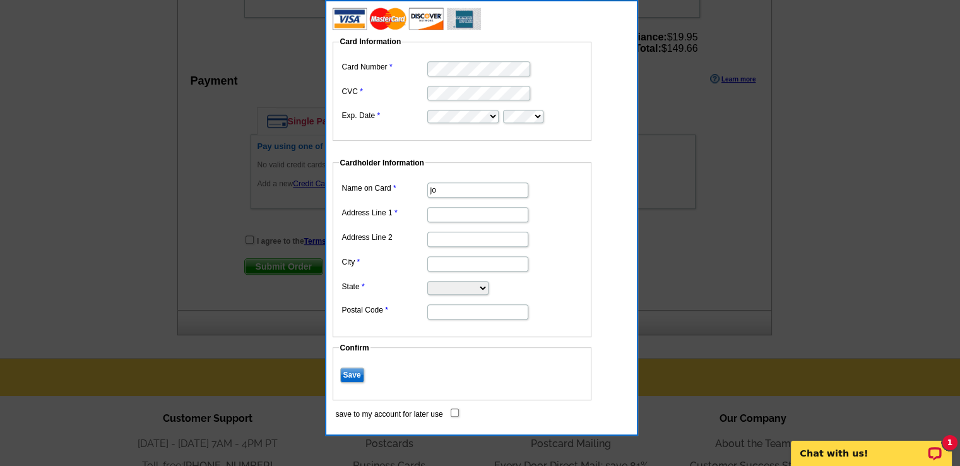
type input "j"
type input "[PERSON_NAME]"
click at [611, 153] on form "Card Information Card Number CVC Exp. Date Cardholder Information Name on Card …" at bounding box center [481, 215] width 298 height 405
click at [459, 215] on input "Address Line 1" at bounding box center [477, 214] width 101 height 15
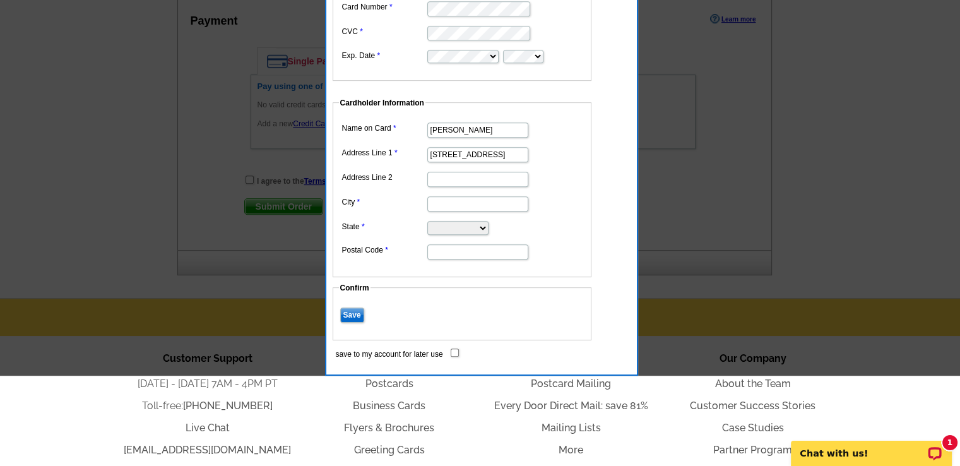
scroll to position [631, 0]
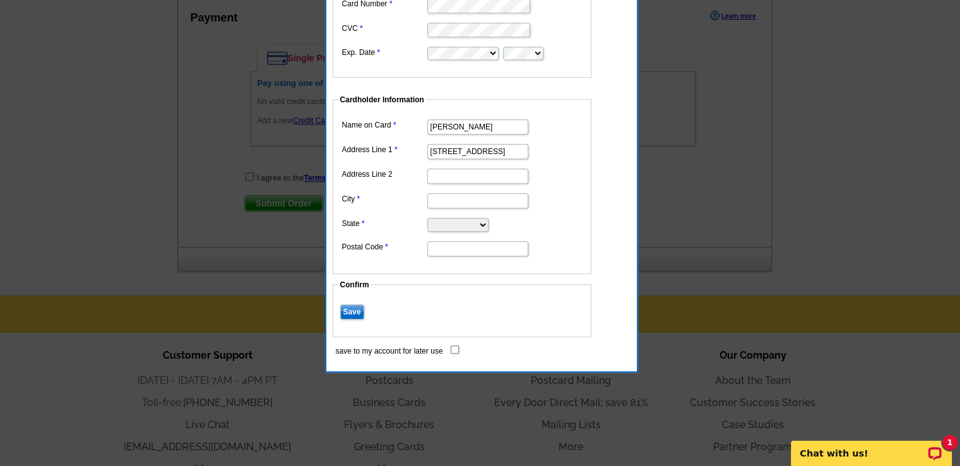
type input "[STREET_ADDRESS]"
click at [453, 197] on input "City" at bounding box center [477, 200] width 101 height 15
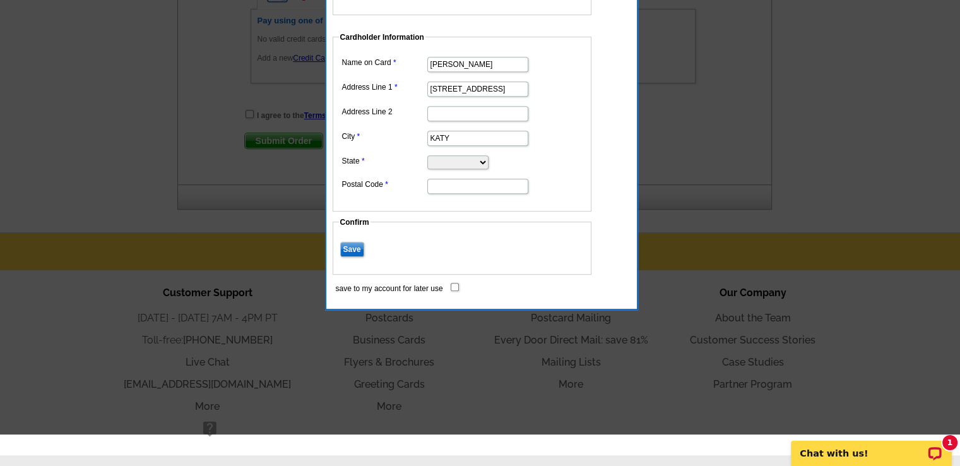
scroll to position [694, 0]
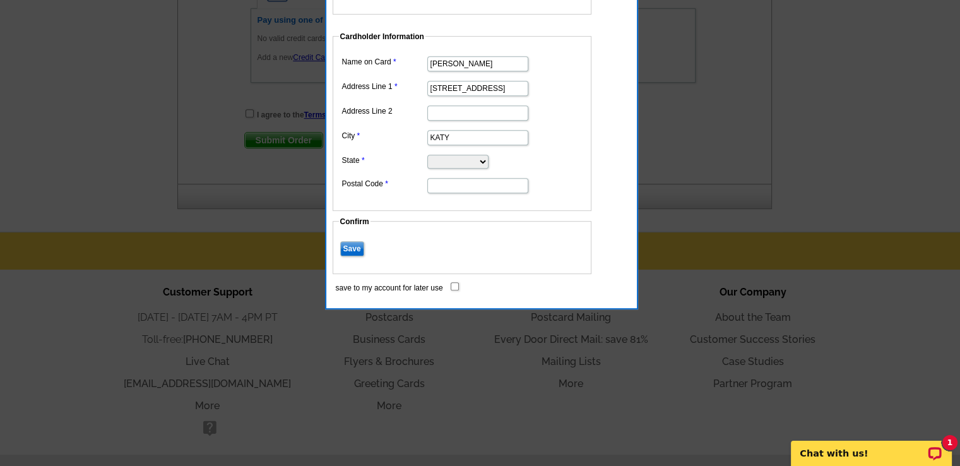
type input "KATY"
click at [488, 161] on select "Alabama Alaska Arizona Arkansas California Colorado Connecticut District of Col…" at bounding box center [457, 162] width 61 height 14
select select "TX"
click at [427, 155] on select "Alabama Alaska Arizona Arkansas California Colorado Connecticut District of Col…" at bounding box center [457, 162] width 61 height 14
click at [467, 182] on input "Postal Code" at bounding box center [477, 185] width 101 height 15
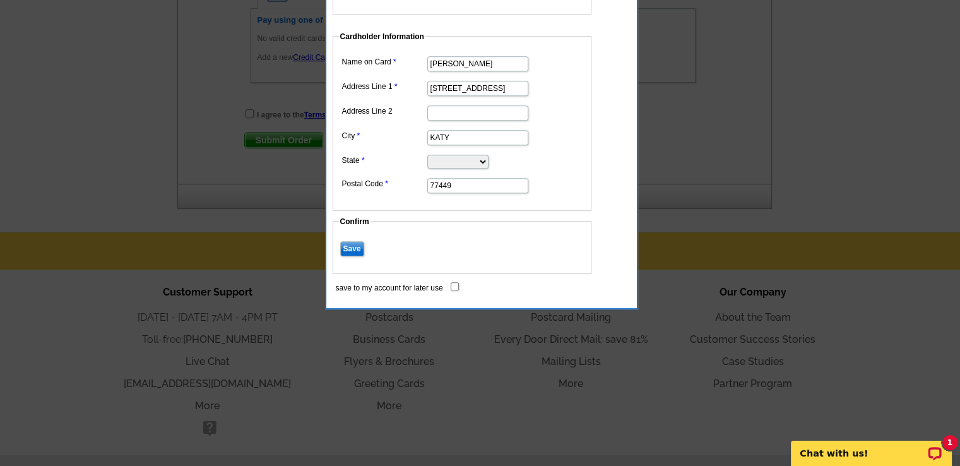
type input "77449"
click at [351, 242] on input "Save" at bounding box center [352, 248] width 24 height 15
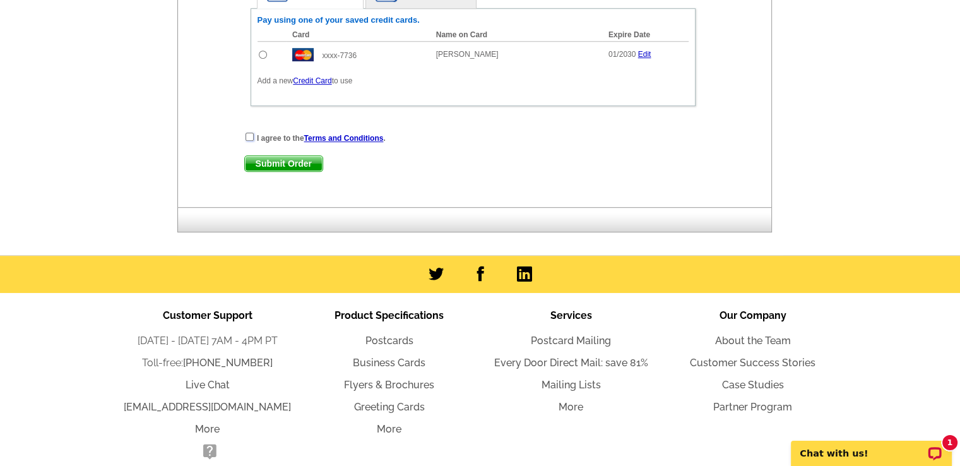
click at [250, 132] on input "checkbox" at bounding box center [249, 136] width 8 height 8
checkbox input "true"
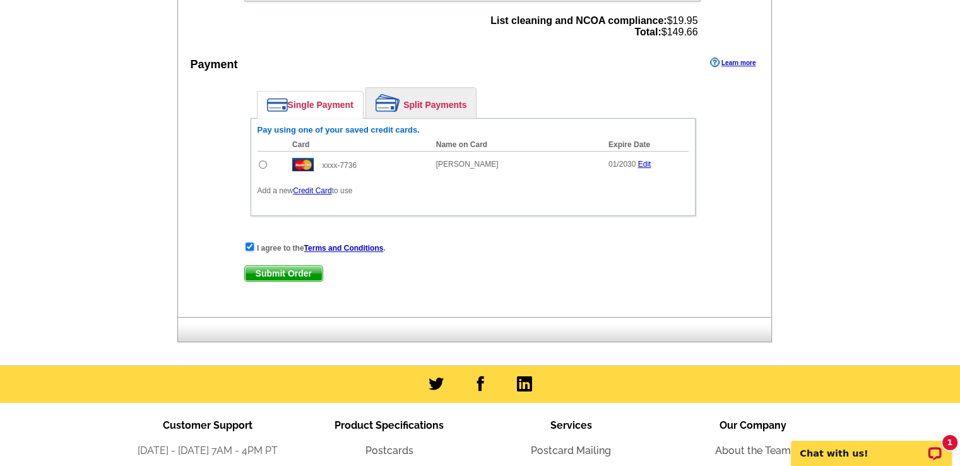
scroll to position [631, 0]
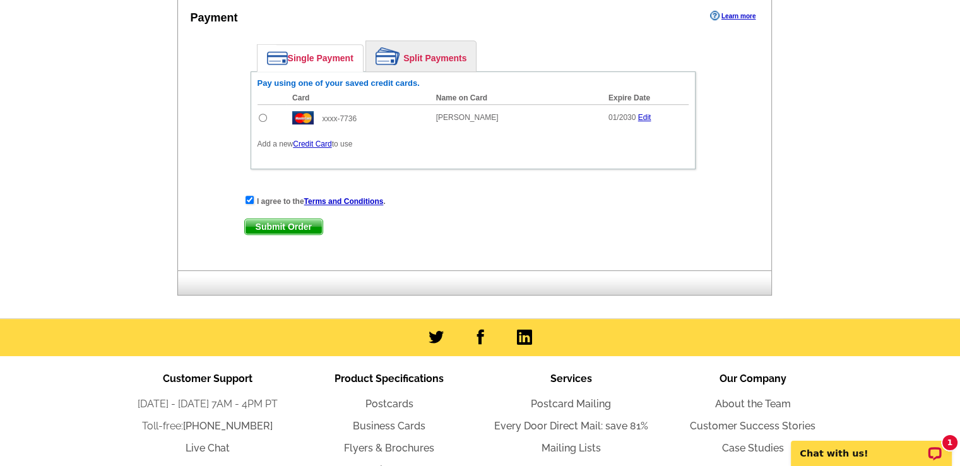
click at [262, 223] on span "Submit Order" at bounding box center [284, 226] width 78 height 15
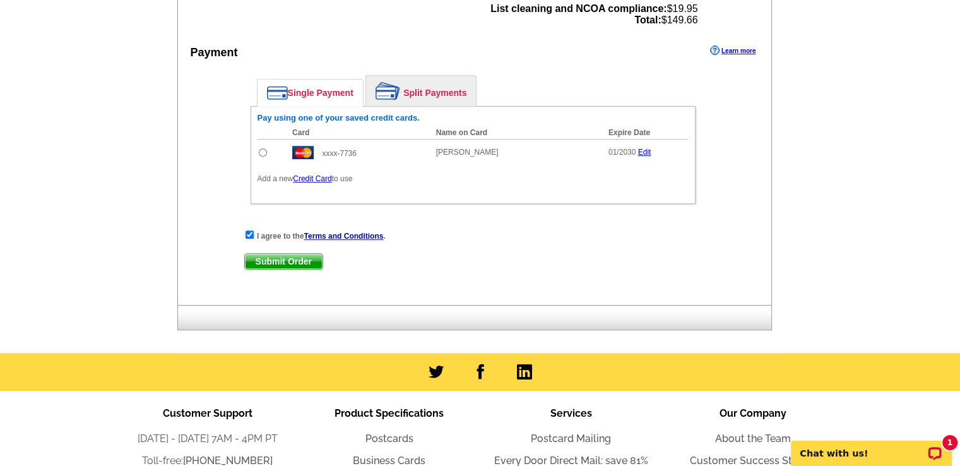
scroll to position [568, 0]
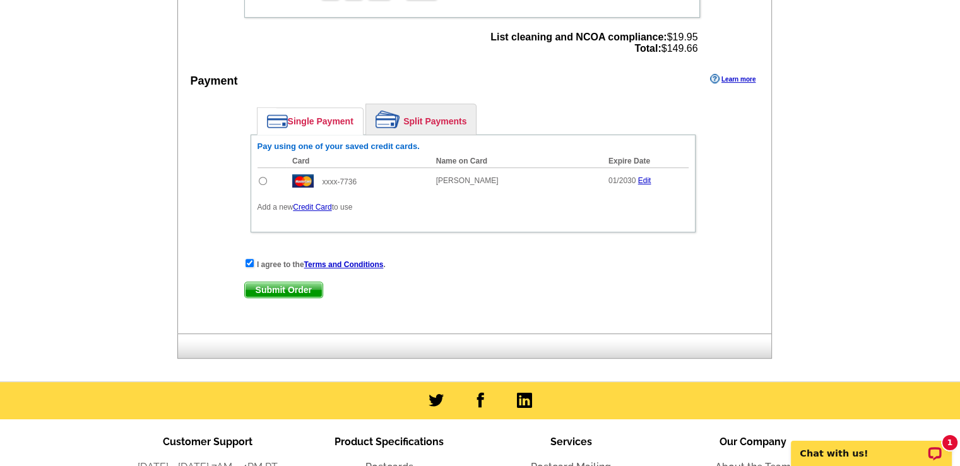
click at [264, 177] on input "radio" at bounding box center [263, 181] width 8 height 8
radio input "true"
click at [279, 282] on span "Submit Order" at bounding box center [284, 289] width 78 height 15
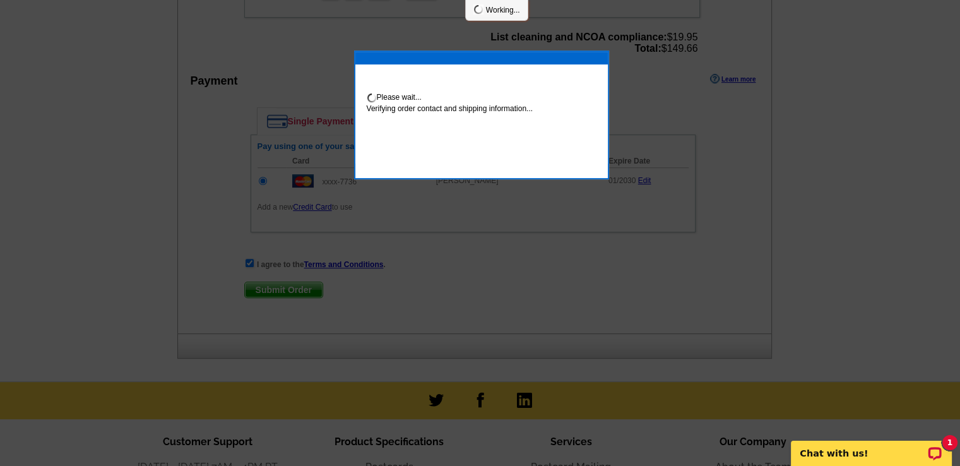
scroll to position [563, 0]
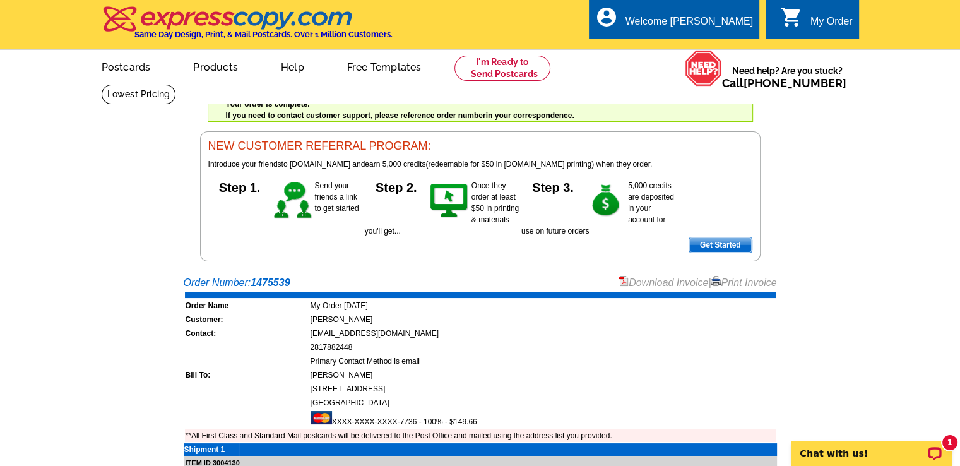
click at [666, 282] on link "Download Invoice" at bounding box center [663, 282] width 90 height 11
